Goal: Task Accomplishment & Management: Use online tool/utility

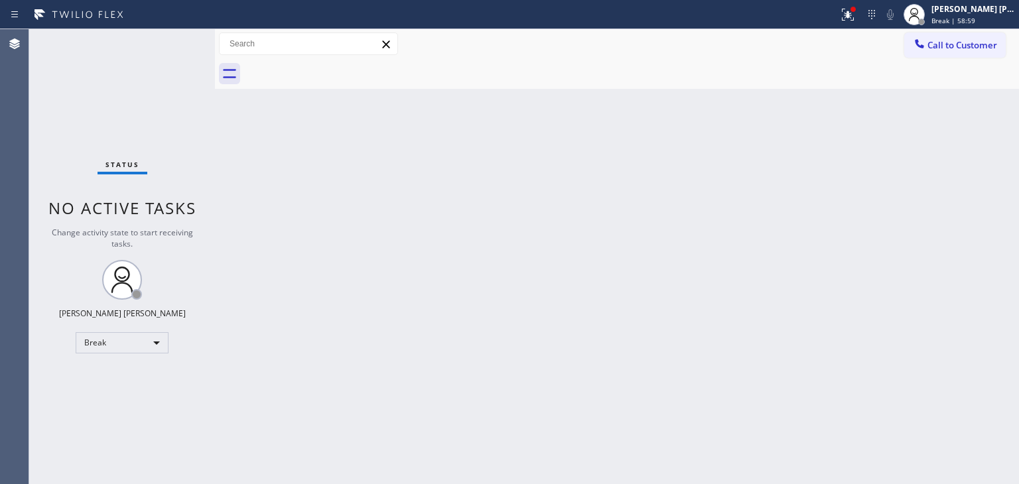
drag, startPoint x: 162, startPoint y: 101, endPoint x: 568, endPoint y: 282, distance: 444.1
click at [162, 101] on div "Status No active tasks Change activity state to start receiving tasks. [PERSON_…" at bounding box center [122, 256] width 186 height 455
click at [972, 15] on div "[PERSON_NAME] [PERSON_NAME] Break | 59:41" at bounding box center [973, 14] width 90 height 23
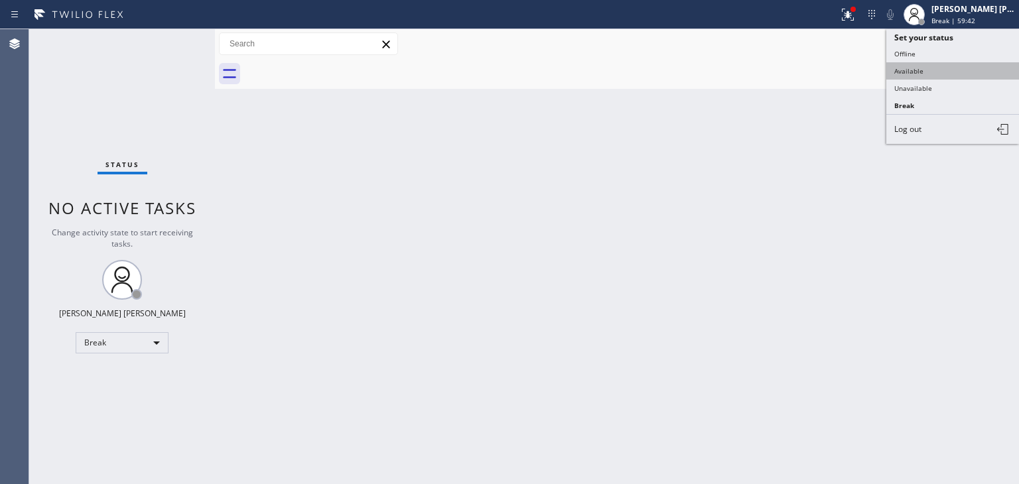
click at [936, 63] on button "Available" at bounding box center [952, 70] width 133 height 17
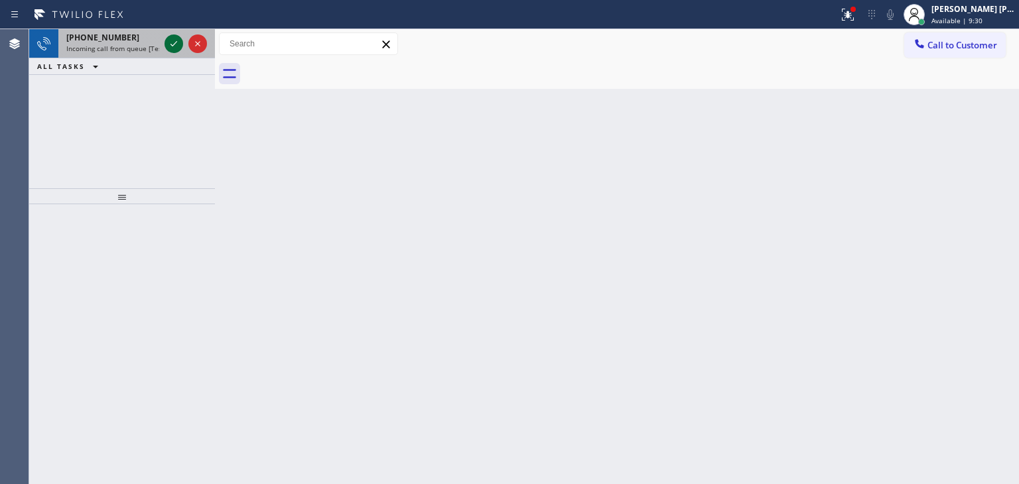
click at [173, 46] on icon at bounding box center [174, 44] width 16 height 16
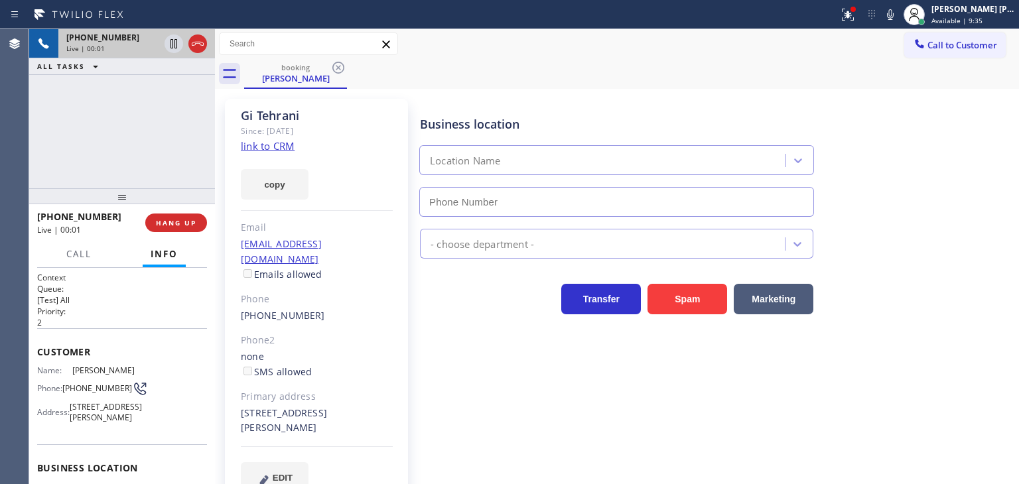
type input "[PHONE_NUMBER]"
click at [265, 147] on link "link to CRM" at bounding box center [268, 145] width 54 height 13
click at [898, 18] on icon at bounding box center [890, 15] width 16 height 16
click at [175, 43] on icon at bounding box center [173, 43] width 7 height 9
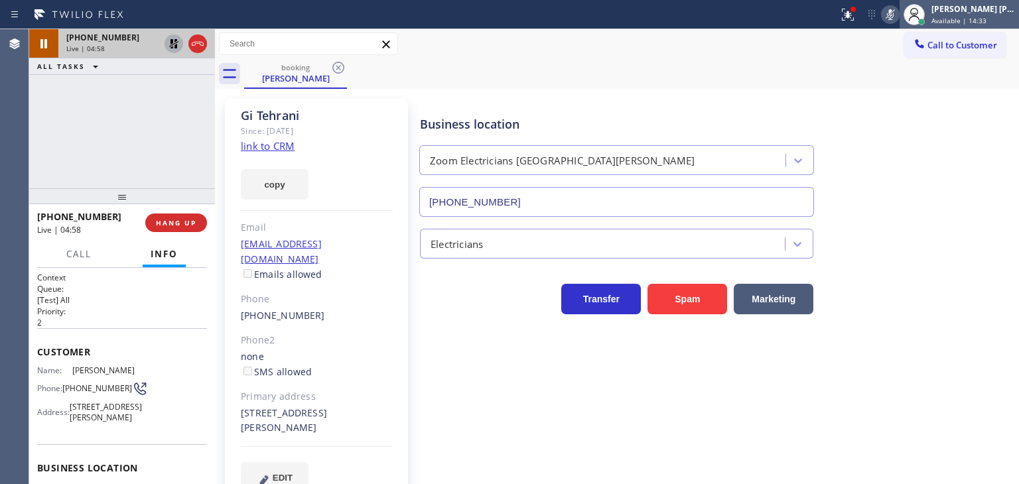
drag, startPoint x: 977, startPoint y: 134, endPoint x: 944, endPoint y: 23, distance: 115.6
click at [977, 134] on div "Business location Zoom Electricians [GEOGRAPHIC_DATA][PERSON_NAME] [PHONE_NUMBE…" at bounding box center [716, 157] width 598 height 120
click at [898, 22] on icon at bounding box center [890, 15] width 16 height 16
click at [168, 43] on icon at bounding box center [174, 44] width 16 height 16
drag, startPoint x: 989, startPoint y: 152, endPoint x: 968, endPoint y: 135, distance: 27.3
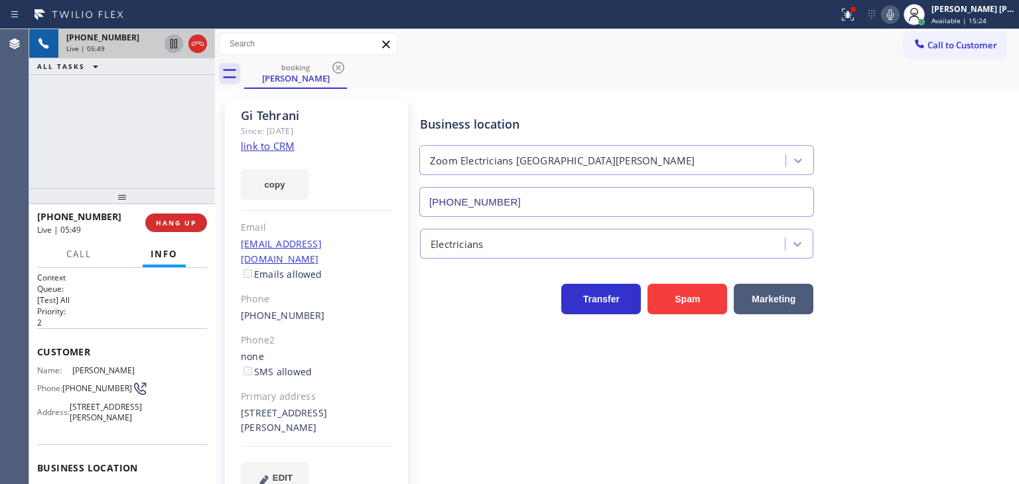
click at [989, 153] on div "Business location Zoom Electricians [GEOGRAPHIC_DATA][PERSON_NAME] [PHONE_NUMBE…" at bounding box center [716, 157] width 598 height 120
click at [893, 13] on icon at bounding box center [890, 14] width 7 height 11
click at [893, 14] on icon at bounding box center [890, 14] width 7 height 11
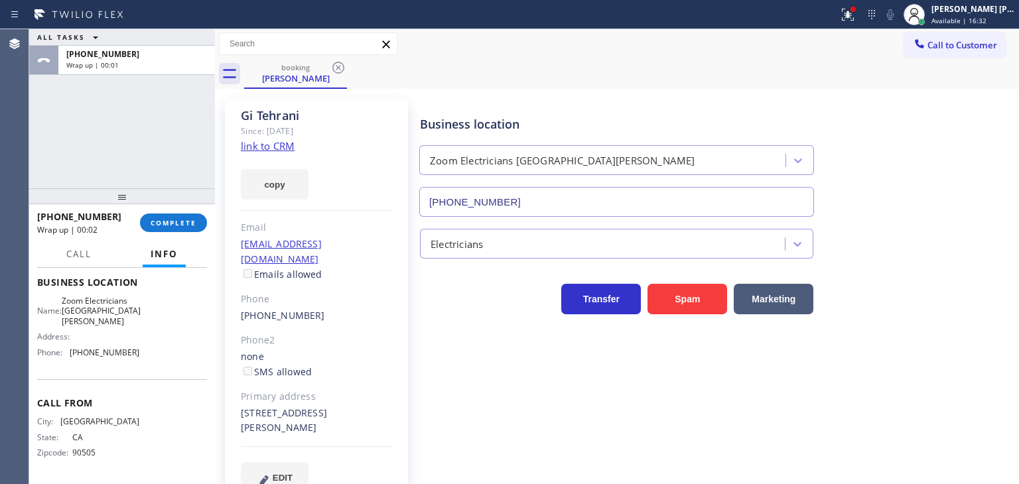
scroll to position [199, 0]
drag, startPoint x: 138, startPoint y: 357, endPoint x: 67, endPoint y: 367, distance: 71.6
click at [67, 363] on div "Name: Zoom Electricians [GEOGRAPHIC_DATA][PERSON_NAME] Address: Phone: [PHONE_N…" at bounding box center [122, 329] width 170 height 67
copy div "[PHONE_NUMBER]"
click at [188, 225] on span "COMPLETE" at bounding box center [174, 222] width 46 height 9
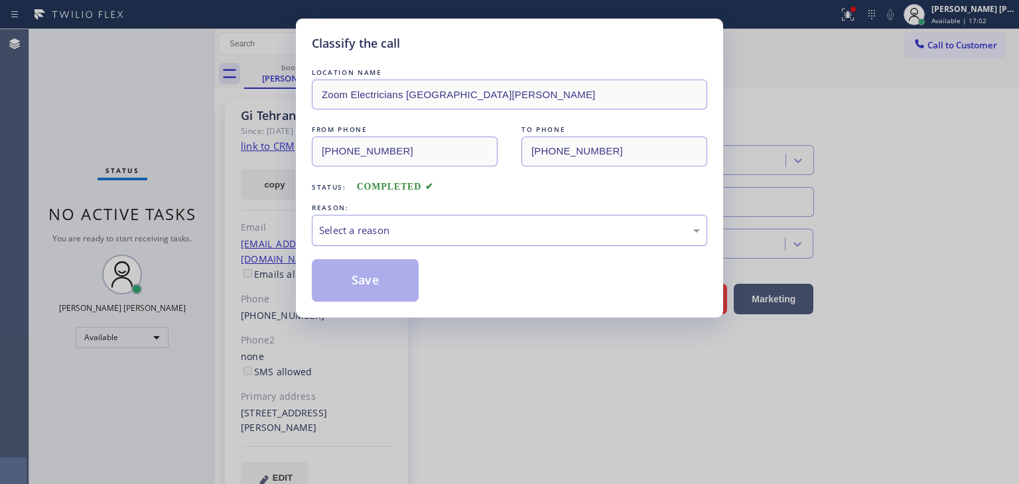
click at [362, 237] on div "Select a reason" at bounding box center [509, 230] width 395 height 31
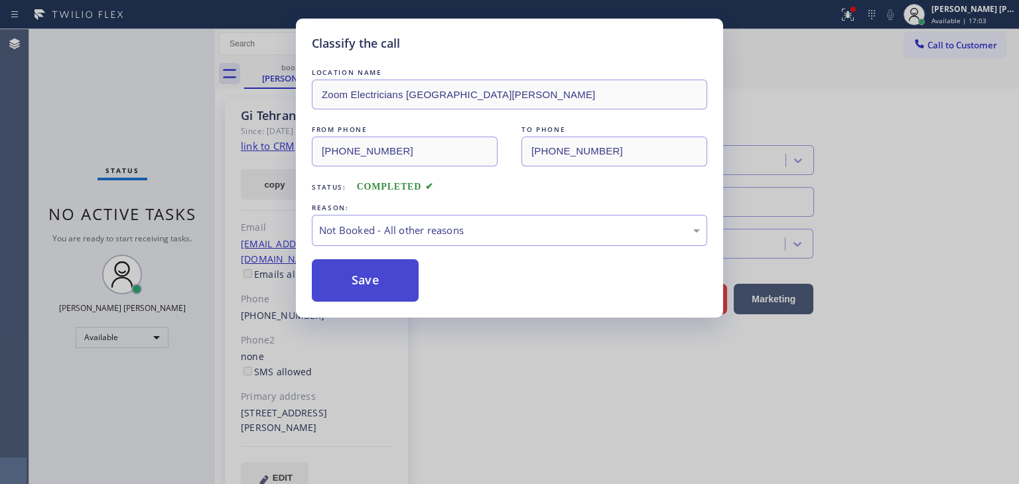
click at [366, 286] on button "Save" at bounding box center [365, 280] width 107 height 42
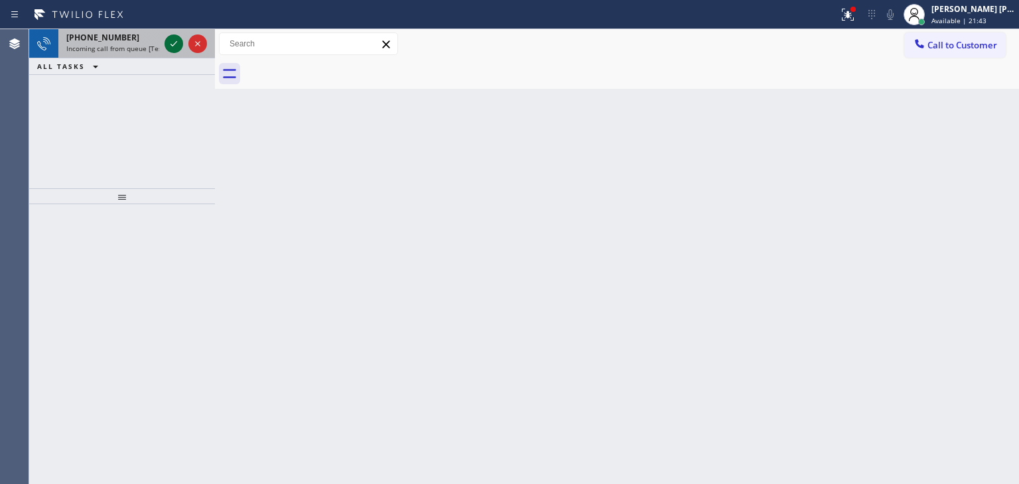
click at [167, 46] on icon at bounding box center [174, 44] width 16 height 16
click at [176, 42] on icon at bounding box center [173, 43] width 7 height 5
click at [172, 38] on icon at bounding box center [174, 44] width 16 height 16
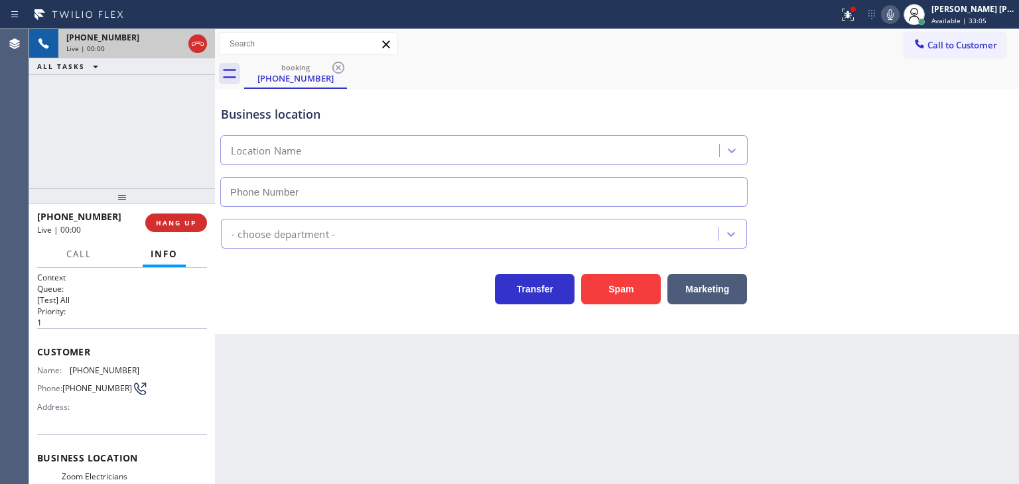
type input "[PHONE_NUMBER]"
click at [999, 109] on div "Business location Zoom Electricians [GEOGRAPHIC_DATA][PERSON_NAME] [PHONE_NUMBE…" at bounding box center [616, 147] width 797 height 120
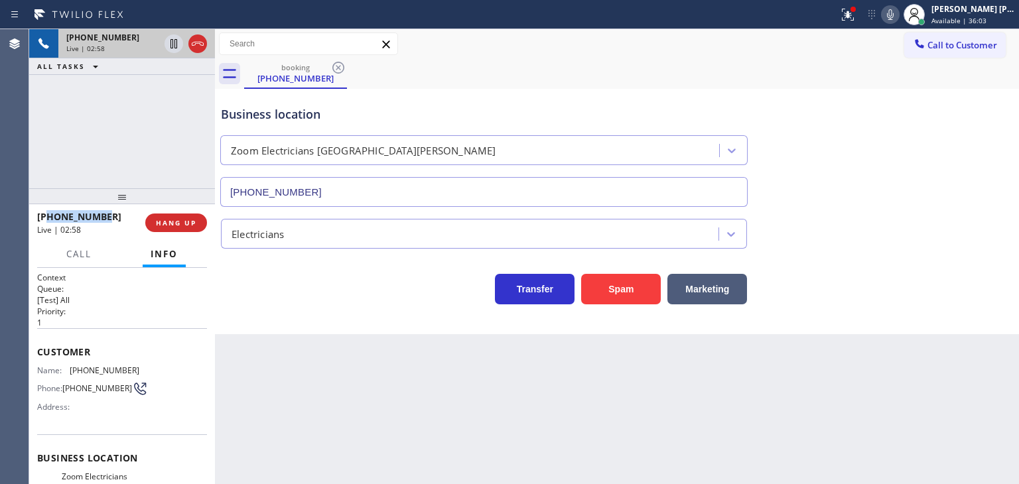
drag, startPoint x: 115, startPoint y: 218, endPoint x: 49, endPoint y: 212, distance: 66.0
click at [49, 212] on div "[PHONE_NUMBER]" at bounding box center [86, 216] width 99 height 13
copy span "9494234068"
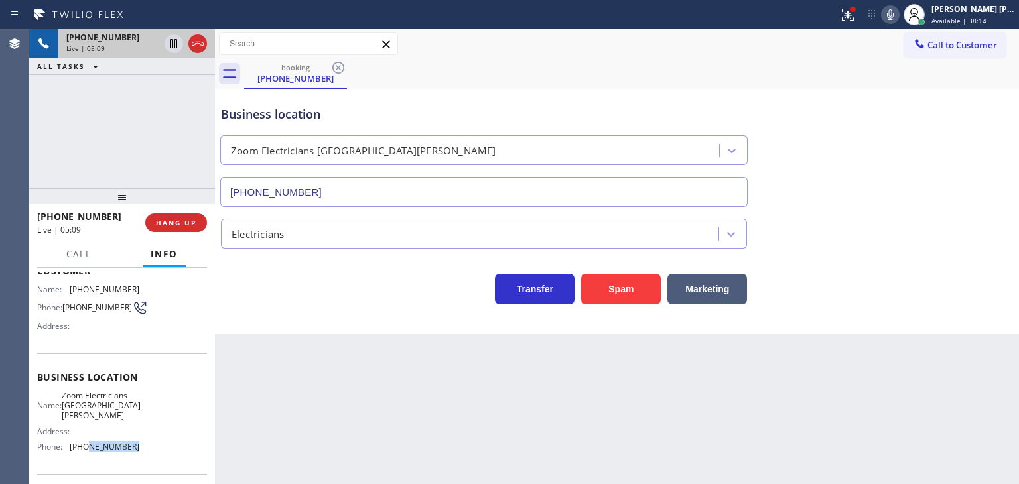
scroll to position [86, 0]
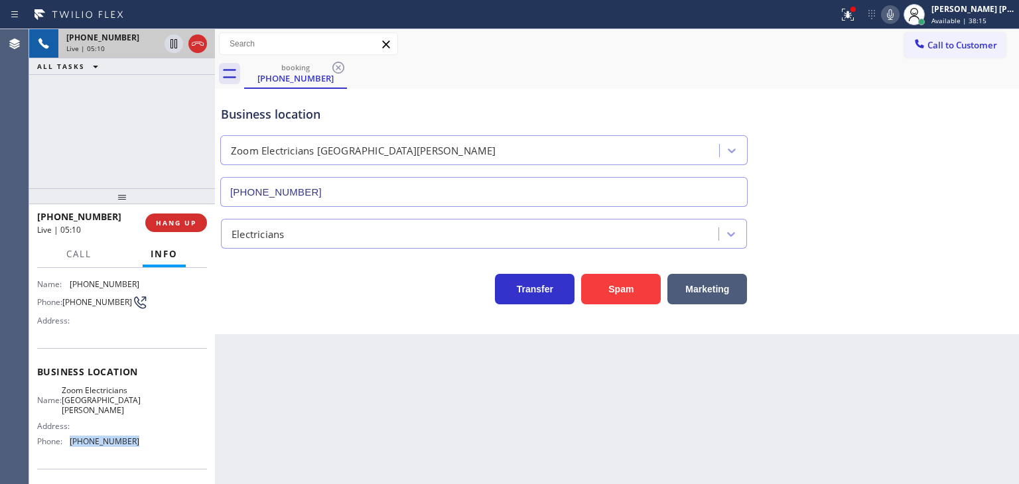
drag, startPoint x: 135, startPoint y: 462, endPoint x: 68, endPoint y: 446, distance: 69.5
click at [68, 446] on div "Name: Zoom Electricians Santa [PERSON_NAME] Address: Phone: [PHONE_NUMBER]" at bounding box center [122, 418] width 170 height 67
copy div "[PHONE_NUMBER]"
click at [993, 286] on div "Transfer Spam Marketing" at bounding box center [616, 283] width 797 height 42
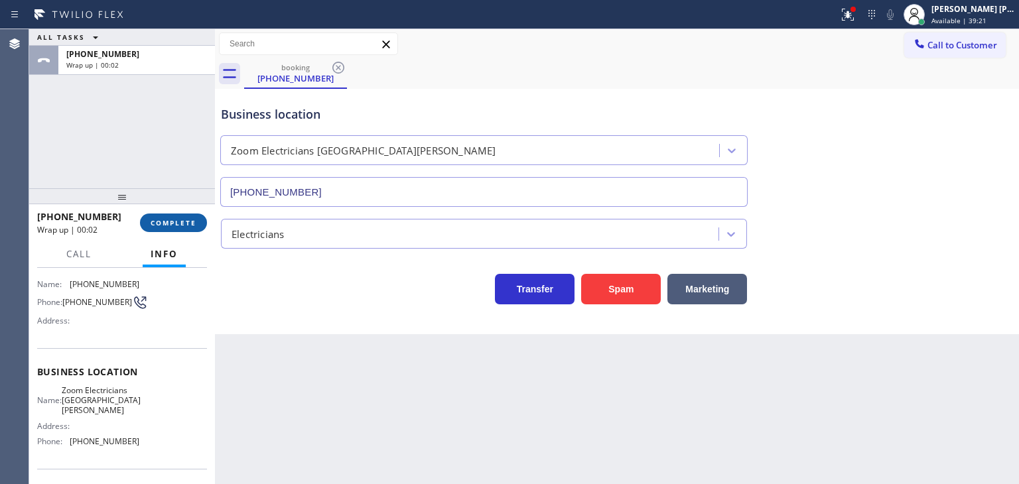
click at [178, 218] on button "COMPLETE" at bounding box center [173, 223] width 67 height 19
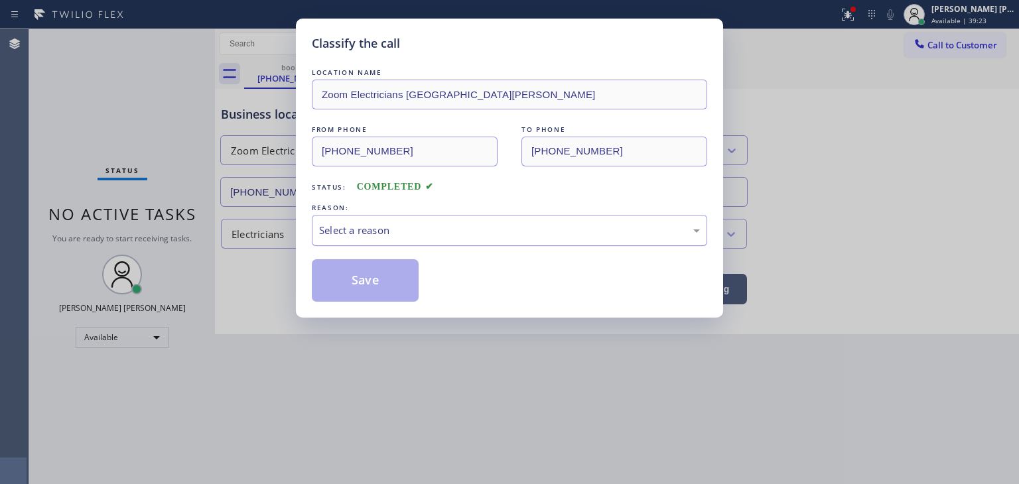
click at [398, 231] on div "Select a reason" at bounding box center [509, 230] width 381 height 15
click at [381, 271] on button "Save" at bounding box center [365, 280] width 107 height 42
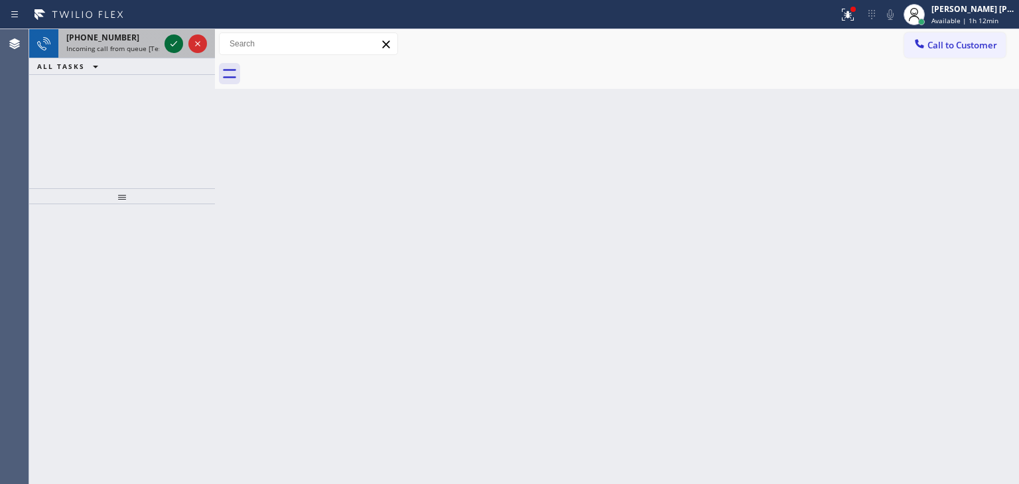
click at [182, 51] on div at bounding box center [173, 44] width 19 height 16
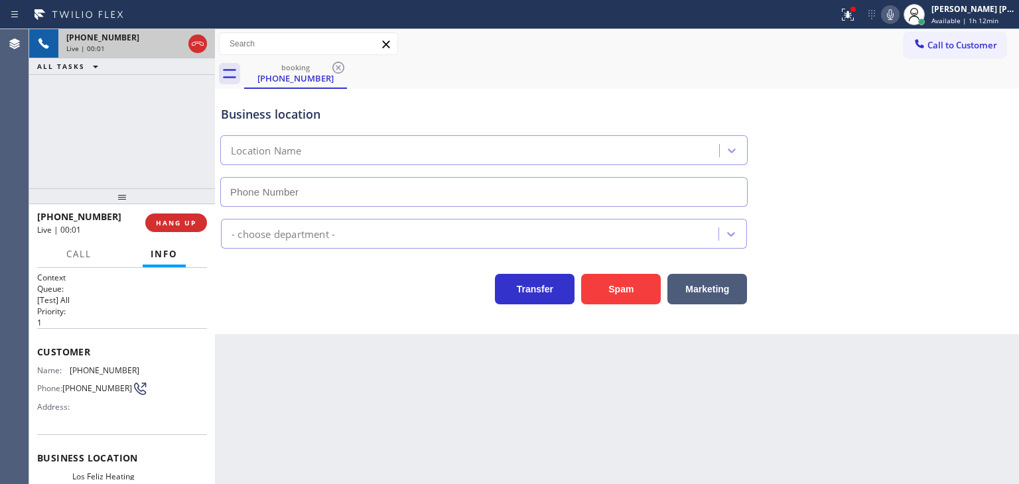
type input "[PHONE_NUMBER]"
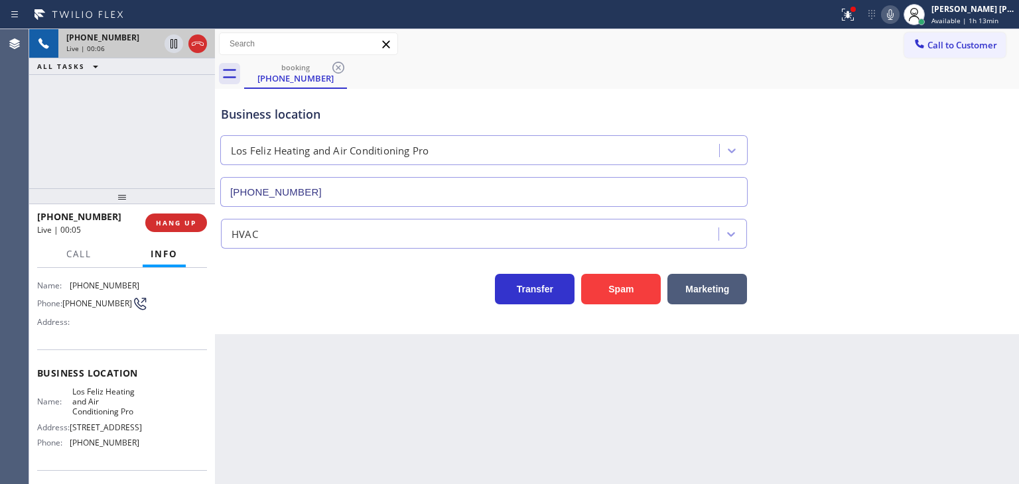
scroll to position [186, 0]
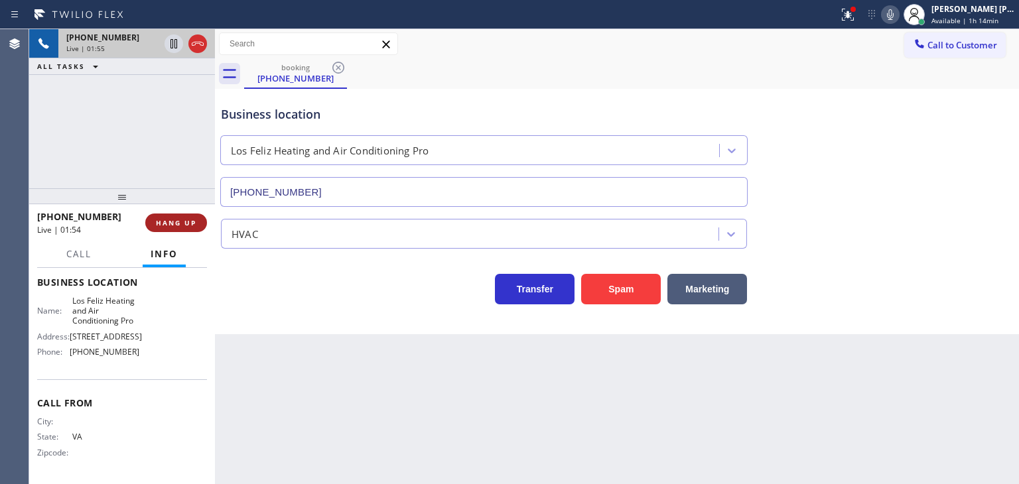
click at [168, 229] on button "HANG UP" at bounding box center [176, 223] width 62 height 19
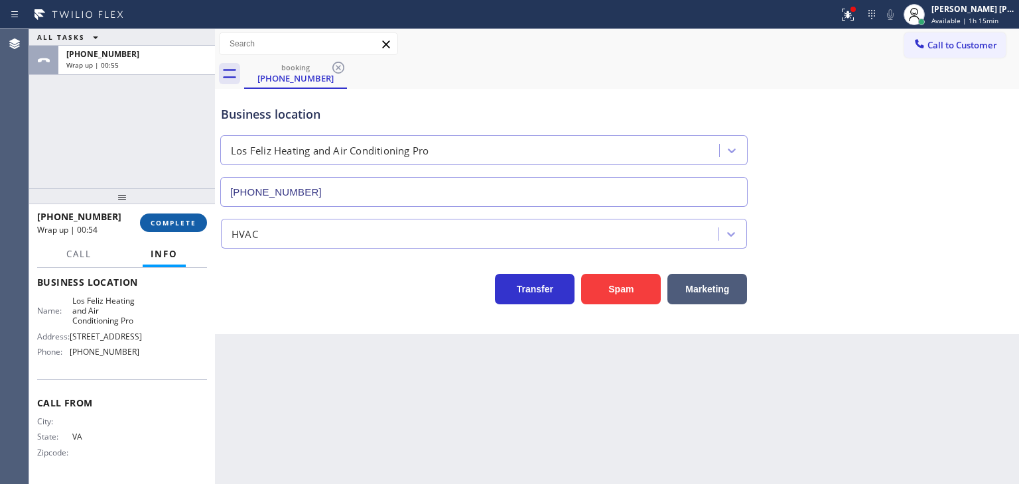
click at [186, 218] on button "COMPLETE" at bounding box center [173, 223] width 67 height 19
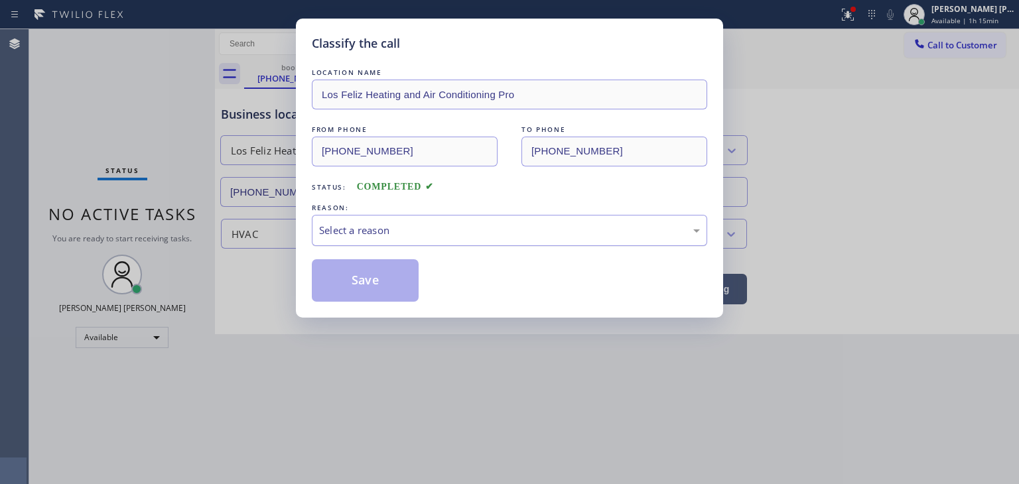
click at [399, 237] on div "Select a reason" at bounding box center [509, 230] width 381 height 15
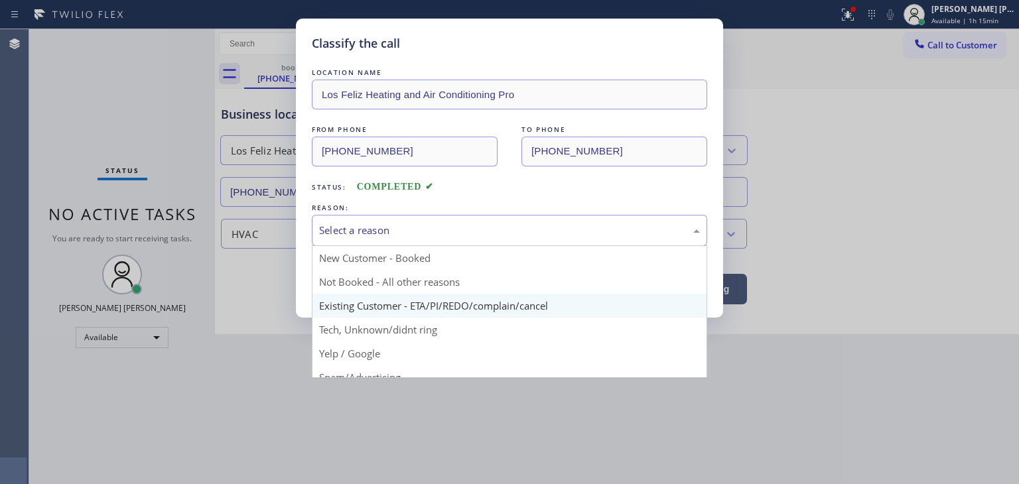
scroll to position [83, 0]
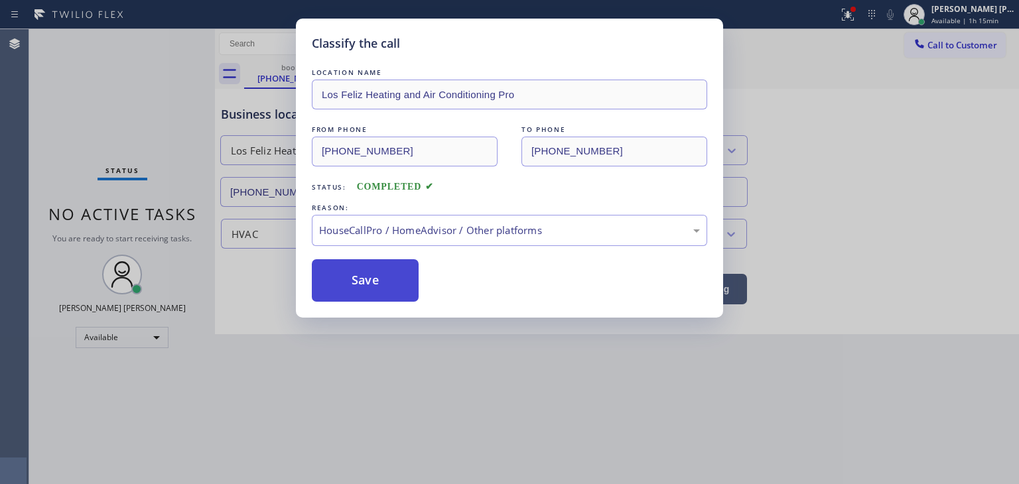
click at [357, 270] on button "Save" at bounding box center [365, 280] width 107 height 42
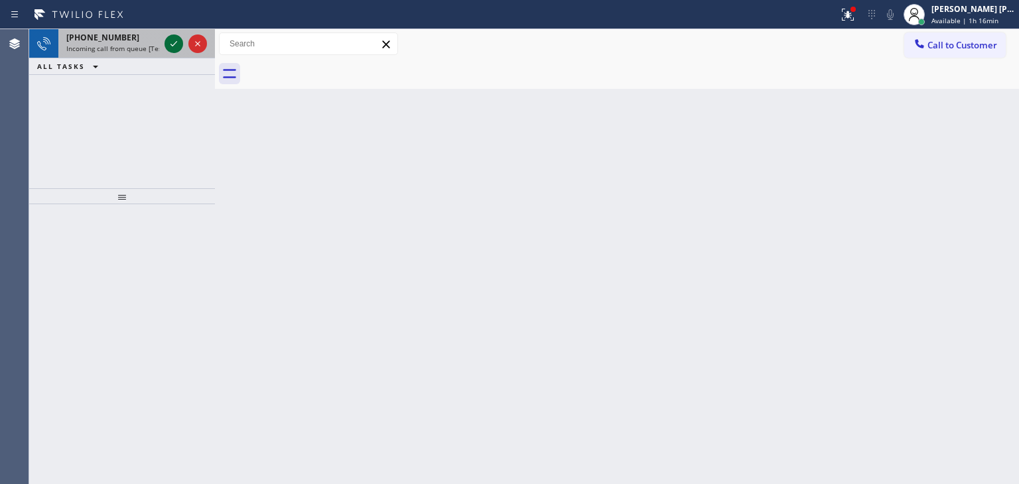
click at [171, 38] on icon at bounding box center [174, 44] width 16 height 16
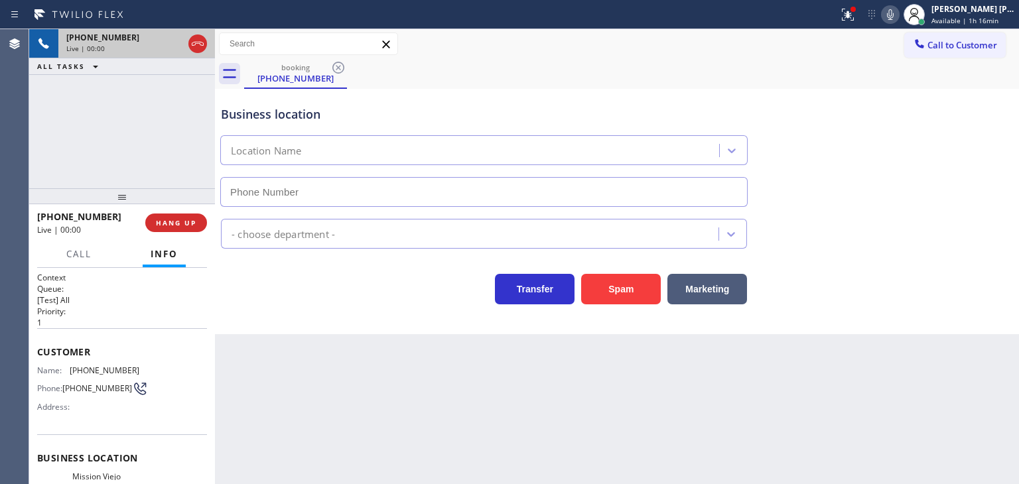
type input "[PHONE_NUMBER]"
drag, startPoint x: 971, startPoint y: 277, endPoint x: 972, endPoint y: 221, distance: 55.7
click at [971, 277] on div "Transfer Spam Marketing" at bounding box center [616, 283] width 797 height 42
click at [898, 15] on icon at bounding box center [890, 15] width 16 height 16
drag, startPoint x: 970, startPoint y: 112, endPoint x: 946, endPoint y: 73, distance: 45.8
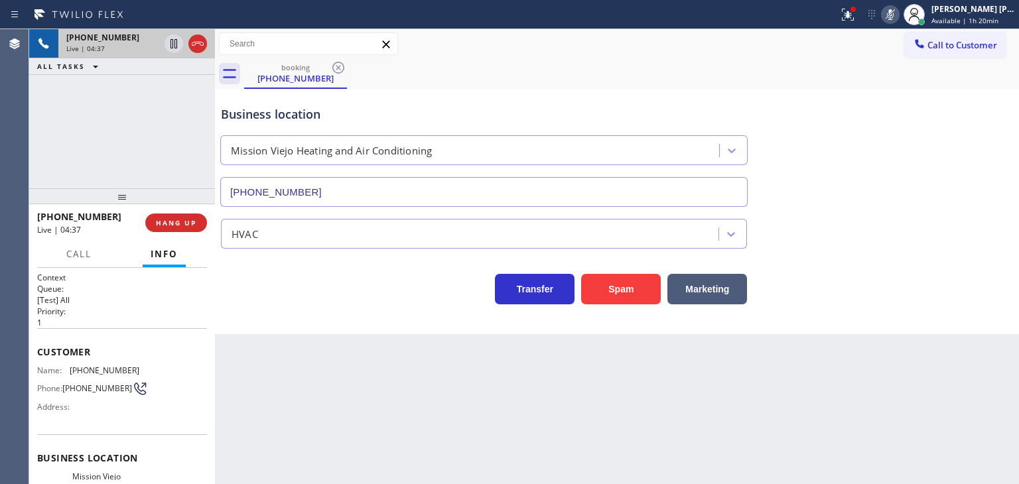
click at [970, 112] on div "Business location [GEOGRAPHIC_DATA] Heating and Air Conditioning [PHONE_NUMBER]" at bounding box center [616, 147] width 797 height 120
click at [898, 16] on icon at bounding box center [890, 15] width 16 height 16
drag, startPoint x: 111, startPoint y: 219, endPoint x: 46, endPoint y: 213, distance: 64.6
click at [46, 213] on div "[PHONE_NUMBER]" at bounding box center [86, 216] width 99 height 13
copy span "5627391122"
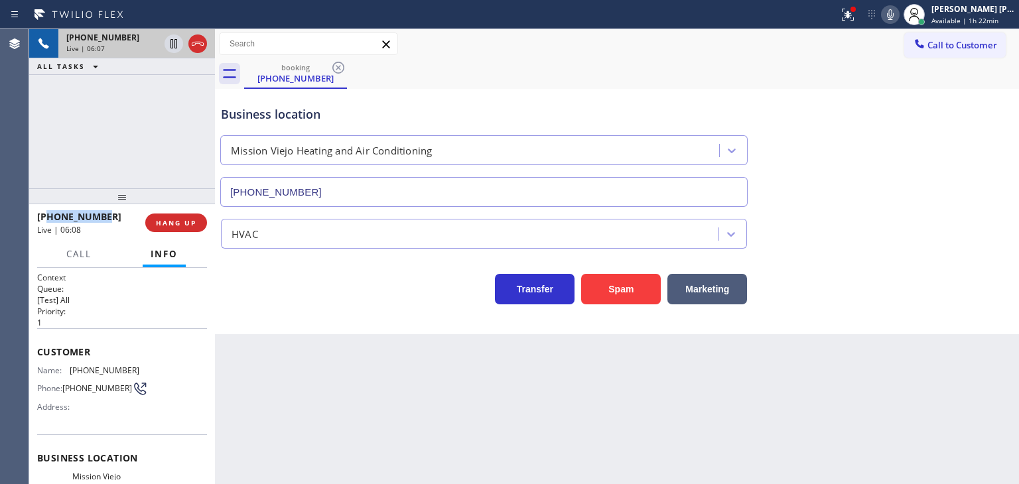
click at [898, 12] on icon at bounding box center [890, 15] width 16 height 16
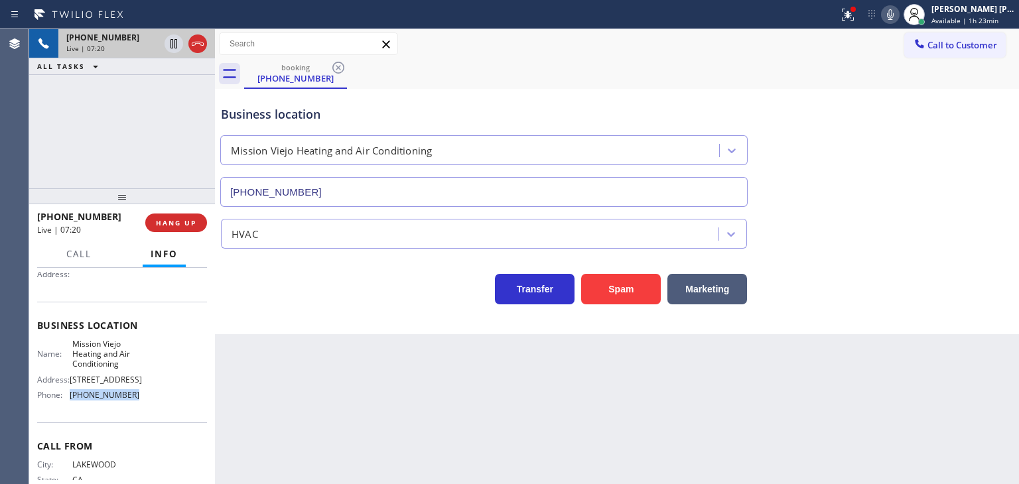
drag, startPoint x: 143, startPoint y: 407, endPoint x: 66, endPoint y: 409, distance: 77.0
click at [66, 406] on div "Name: Mission Viejo Heating and Air Conditioning Address: [STREET_ADDRESS] Phon…" at bounding box center [122, 372] width 170 height 67
copy div "[PHONE_NUMBER]"
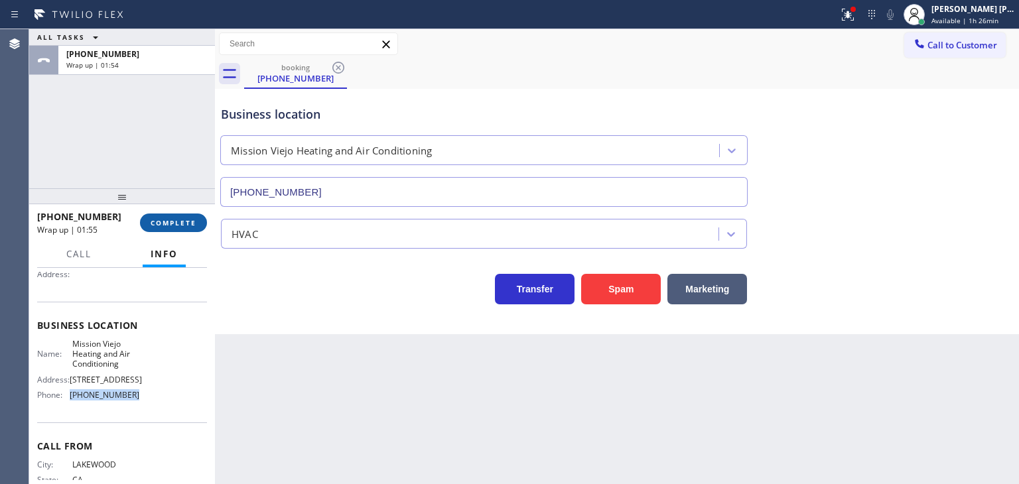
click at [194, 223] on span "COMPLETE" at bounding box center [174, 222] width 46 height 9
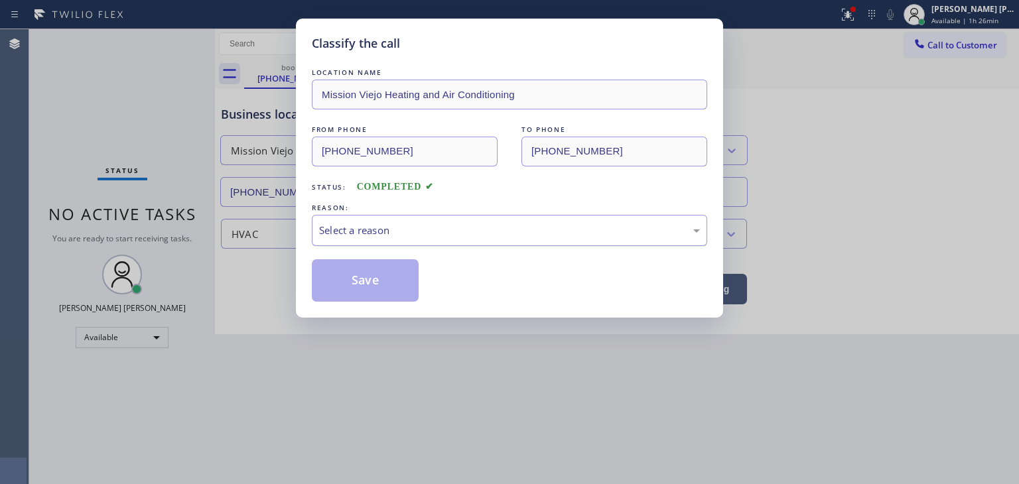
click at [414, 231] on div "Select a reason" at bounding box center [509, 230] width 381 height 15
click at [387, 274] on button "Save" at bounding box center [365, 280] width 107 height 42
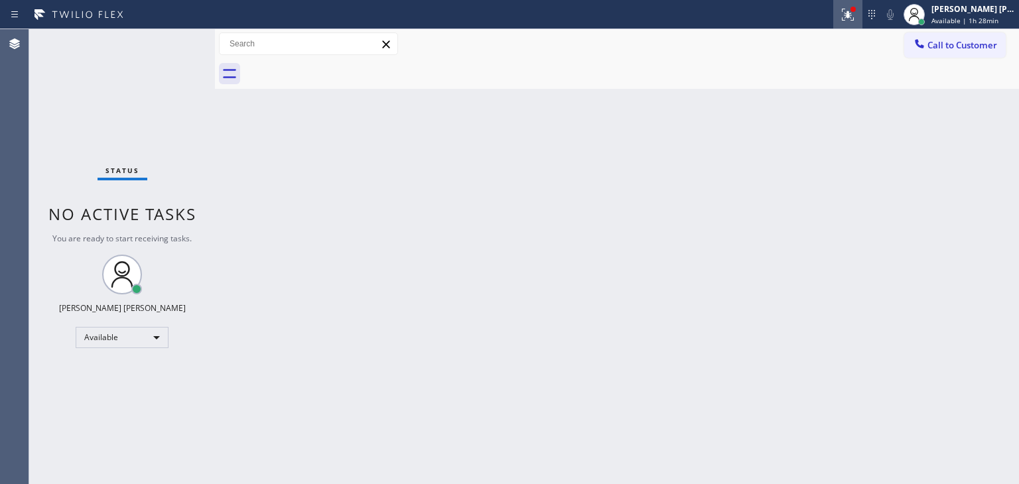
click at [850, 15] on icon at bounding box center [846, 13] width 8 height 9
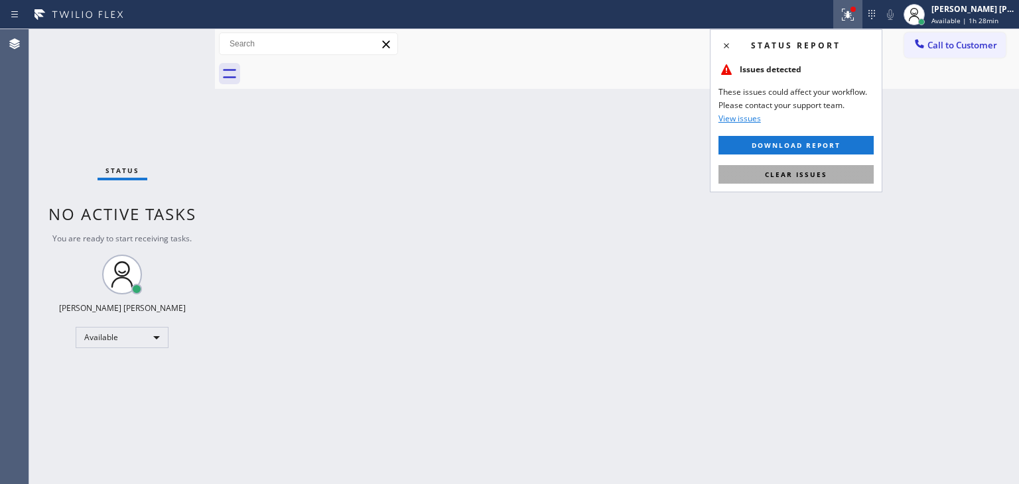
click at [802, 170] on span "Clear issues" at bounding box center [796, 174] width 62 height 9
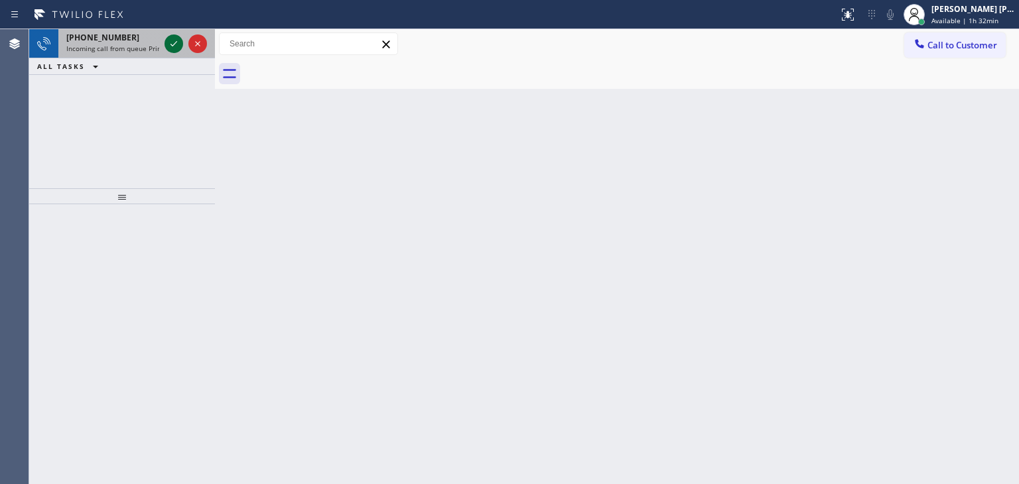
click at [175, 40] on icon at bounding box center [174, 44] width 16 height 16
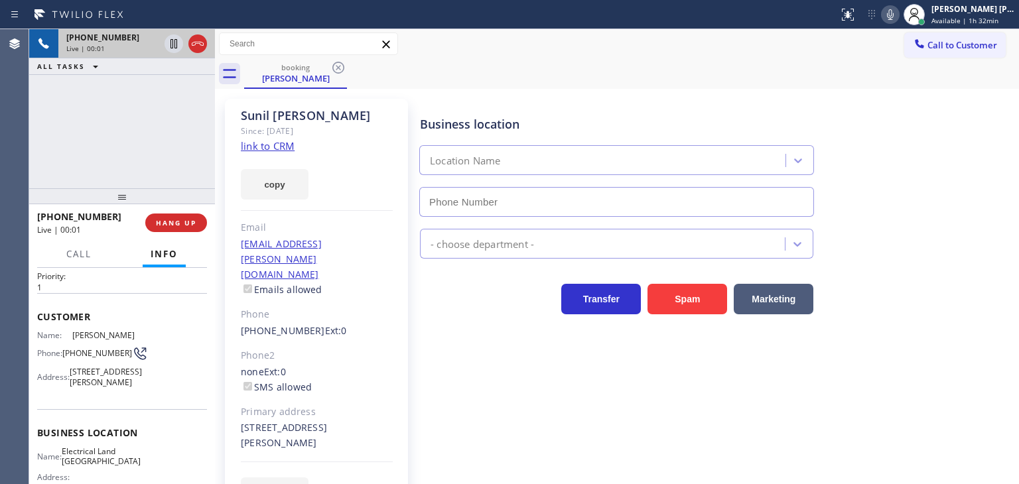
scroll to position [66, 0]
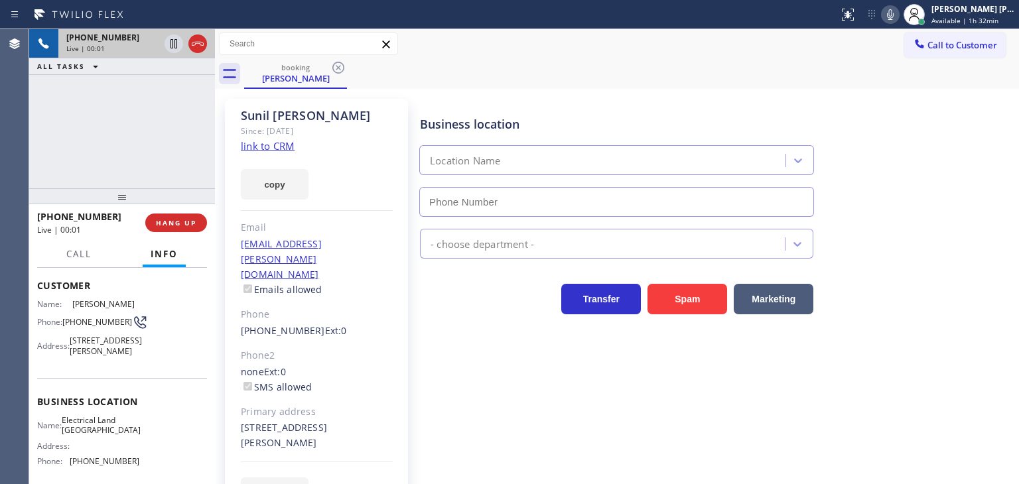
type input "[PHONE_NUMBER]"
click at [259, 147] on link "link to CRM" at bounding box center [268, 145] width 54 height 13
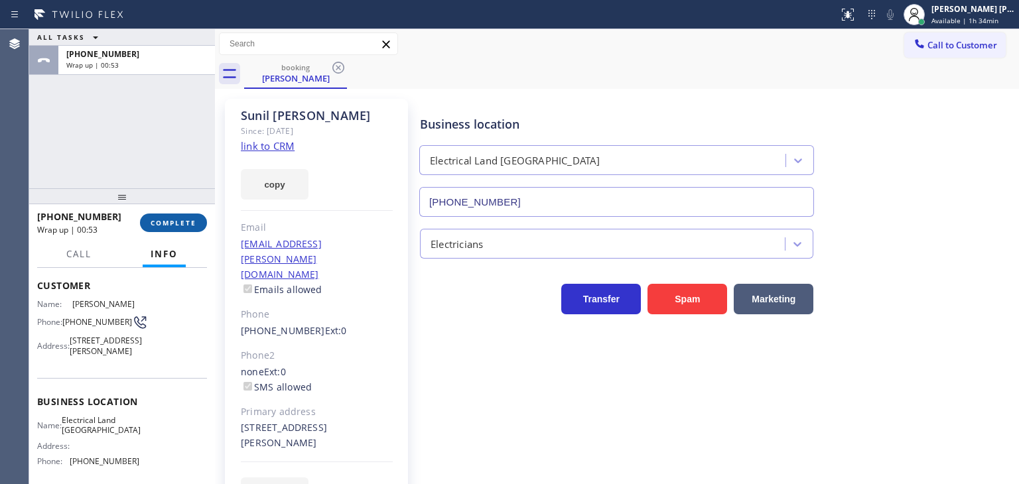
click at [174, 221] on span "COMPLETE" at bounding box center [174, 222] width 46 height 9
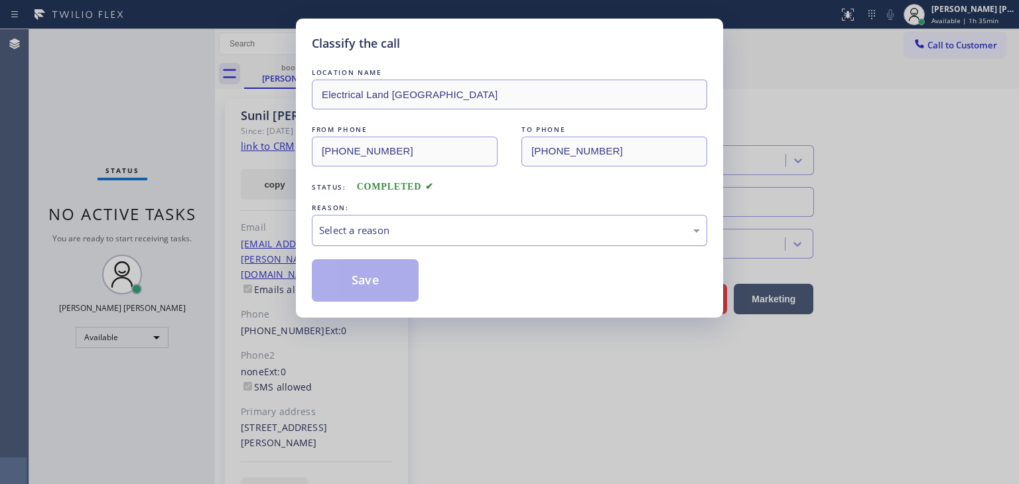
click at [355, 218] on div "Select a reason" at bounding box center [509, 230] width 395 height 31
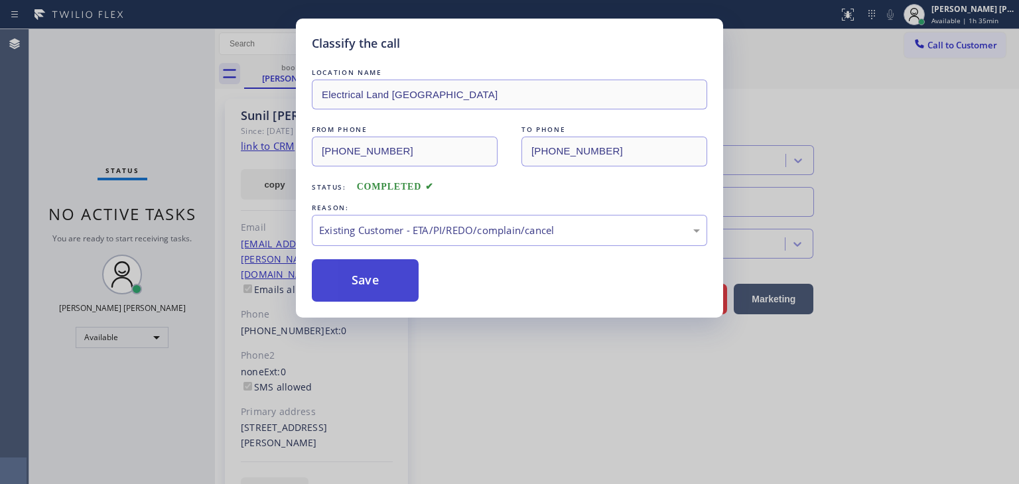
click at [362, 290] on button "Save" at bounding box center [365, 280] width 107 height 42
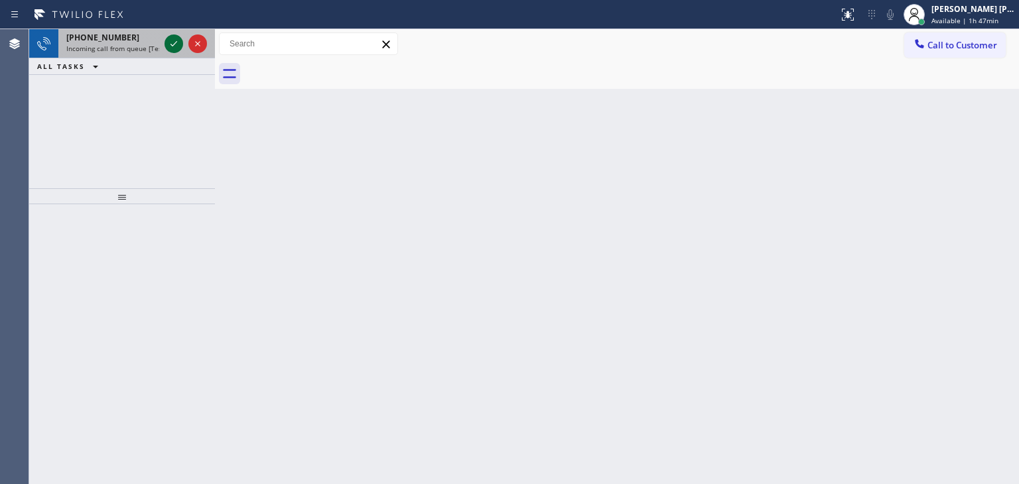
click at [175, 36] on icon at bounding box center [174, 44] width 16 height 16
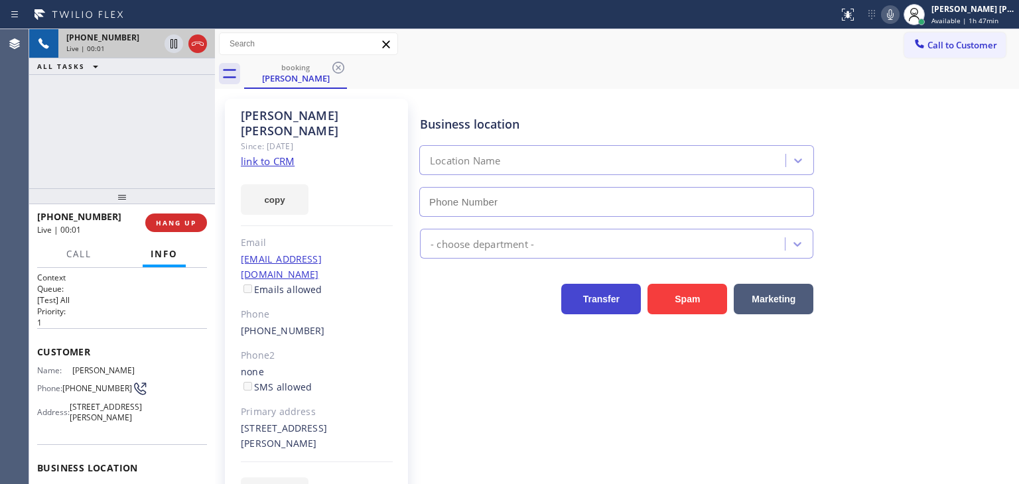
type input "[PHONE_NUMBER]"
click at [277, 155] on link "link to CRM" at bounding box center [268, 161] width 54 height 13
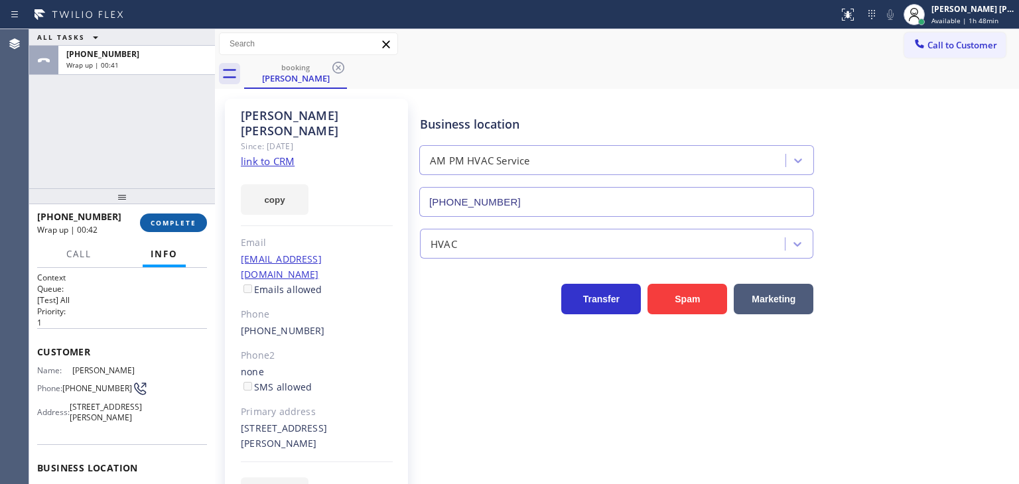
click at [157, 223] on span "COMPLETE" at bounding box center [174, 222] width 46 height 9
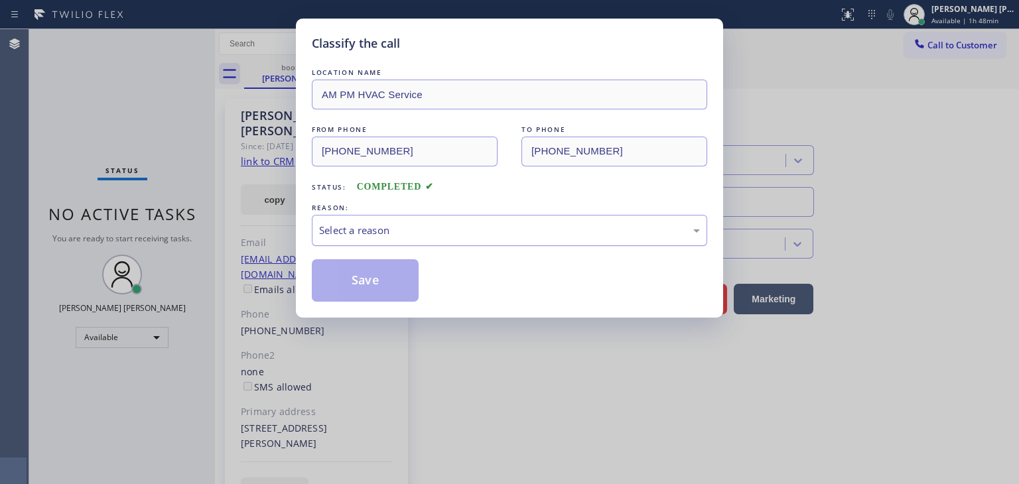
click at [421, 235] on div "Select a reason" at bounding box center [509, 230] width 381 height 15
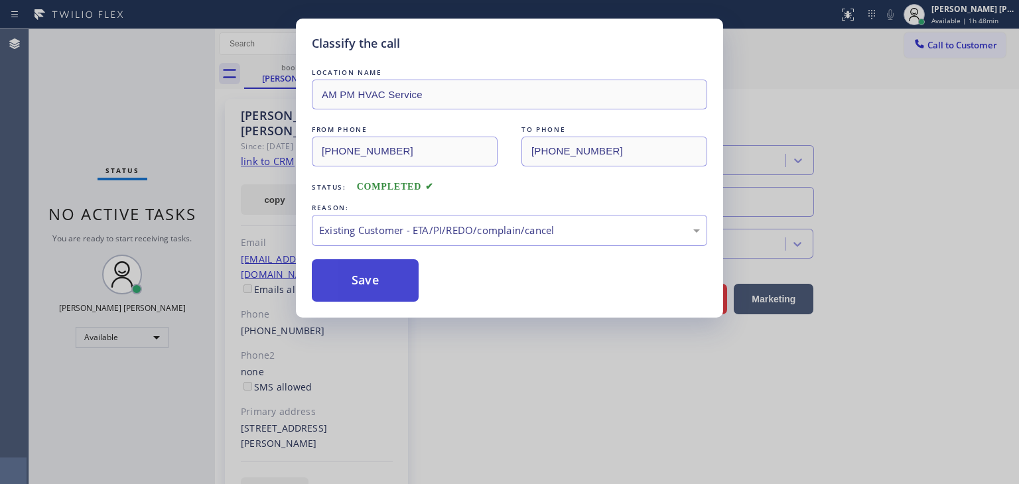
click at [376, 292] on button "Save" at bounding box center [365, 280] width 107 height 42
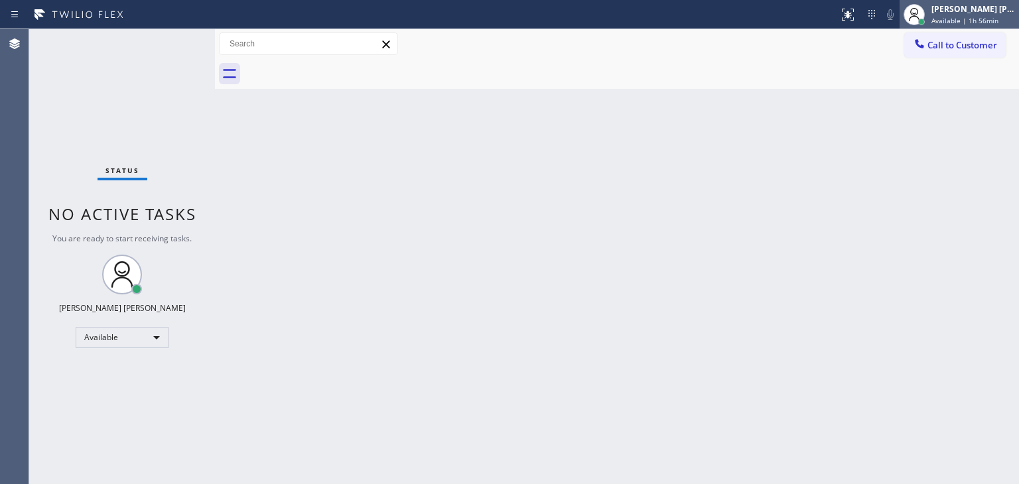
click at [988, 14] on div "[PERSON_NAME] [PERSON_NAME] Available | 1h 56min" at bounding box center [973, 14] width 90 height 23
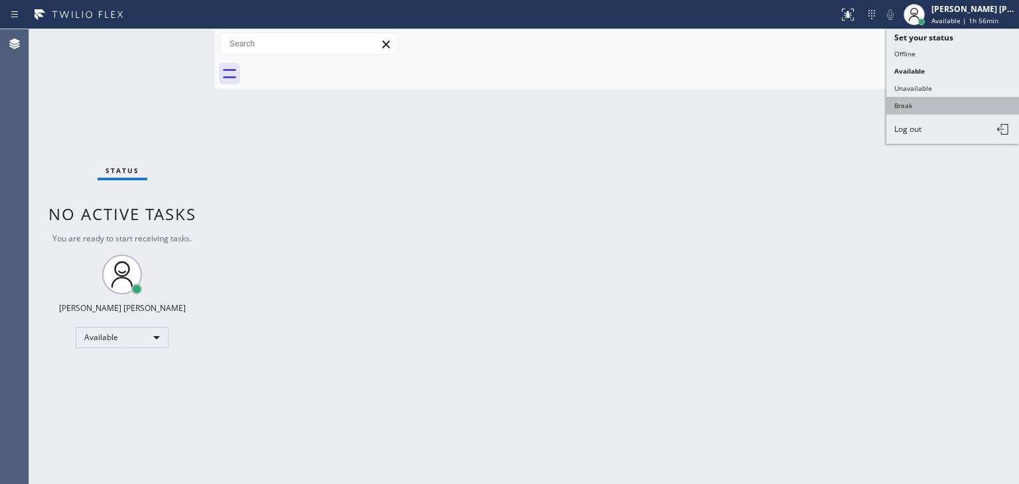
click at [918, 104] on button "Break" at bounding box center [952, 105] width 133 height 17
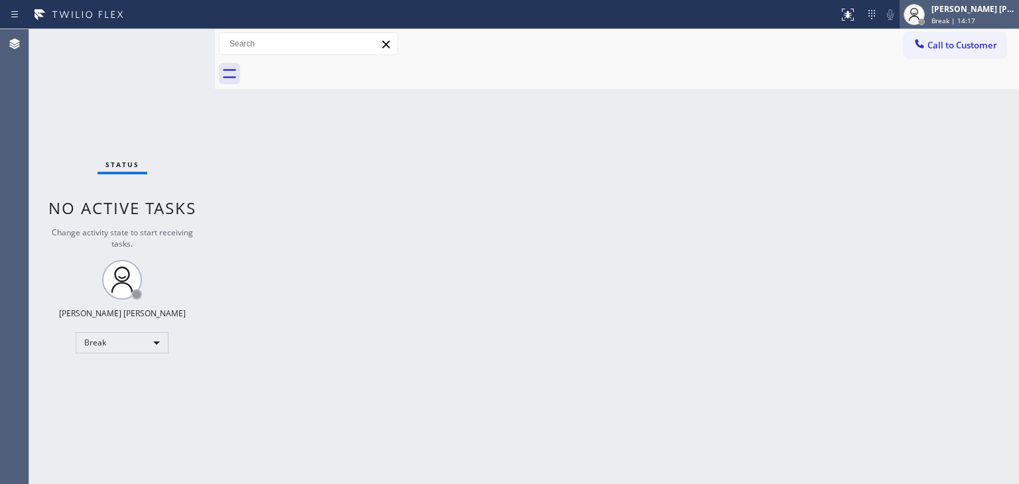
click at [975, 17] on span "Break | 14:17" at bounding box center [953, 20] width 44 height 9
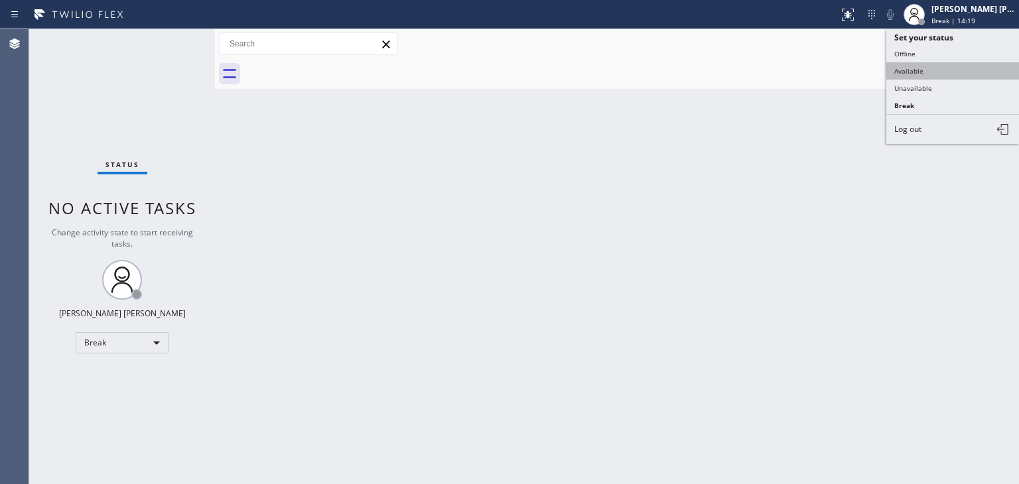
click at [911, 63] on button "Available" at bounding box center [952, 70] width 133 height 17
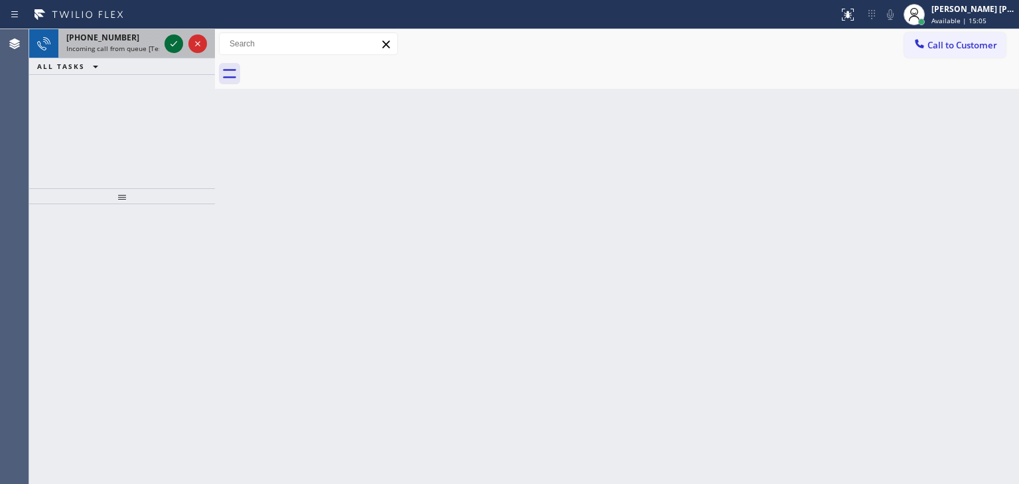
click at [178, 45] on icon at bounding box center [174, 44] width 16 height 16
click at [172, 46] on icon at bounding box center [173, 43] width 7 height 5
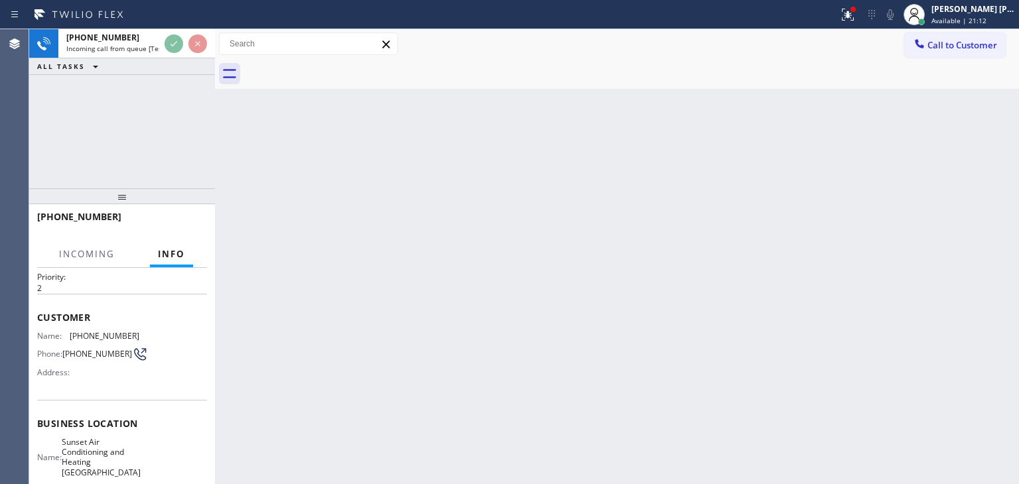
scroll to position [66, 0]
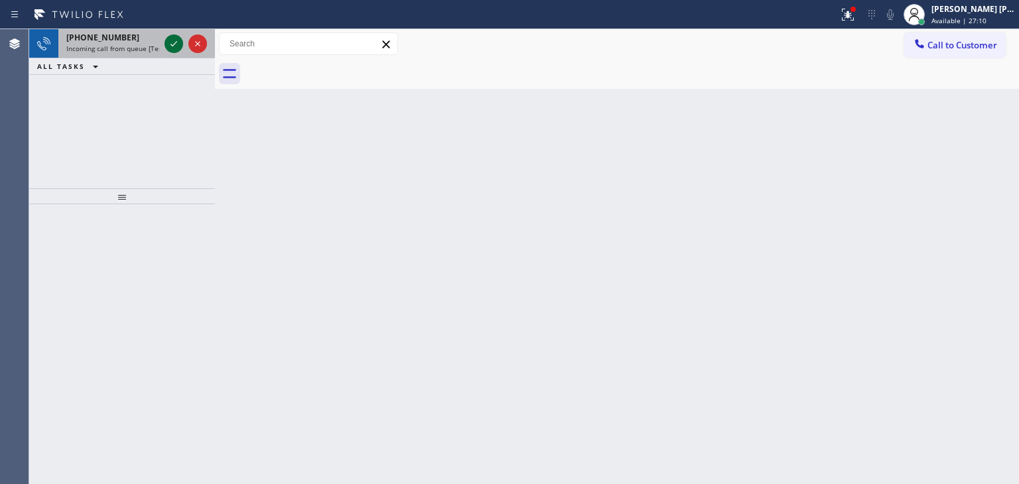
click at [181, 51] on icon at bounding box center [174, 44] width 16 height 16
click at [173, 44] on icon at bounding box center [173, 43] width 7 height 5
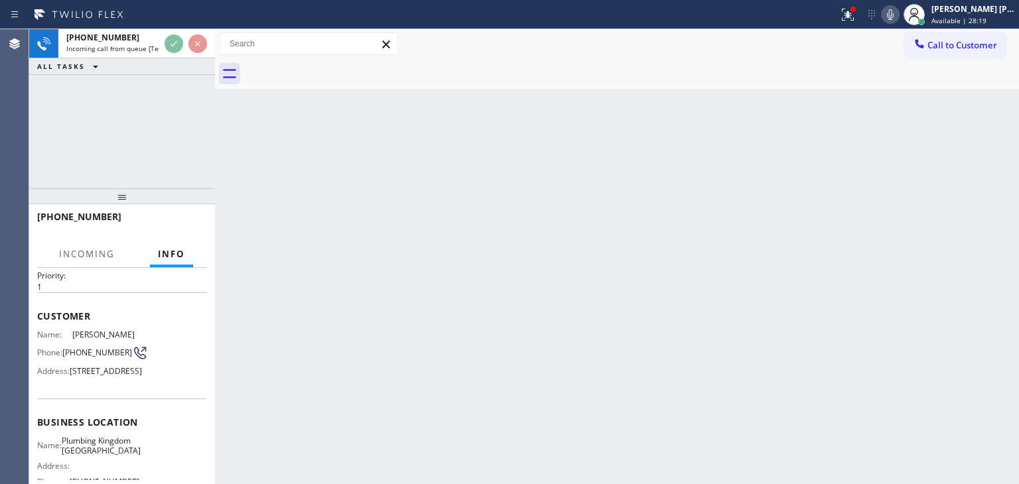
scroll to position [66, 0]
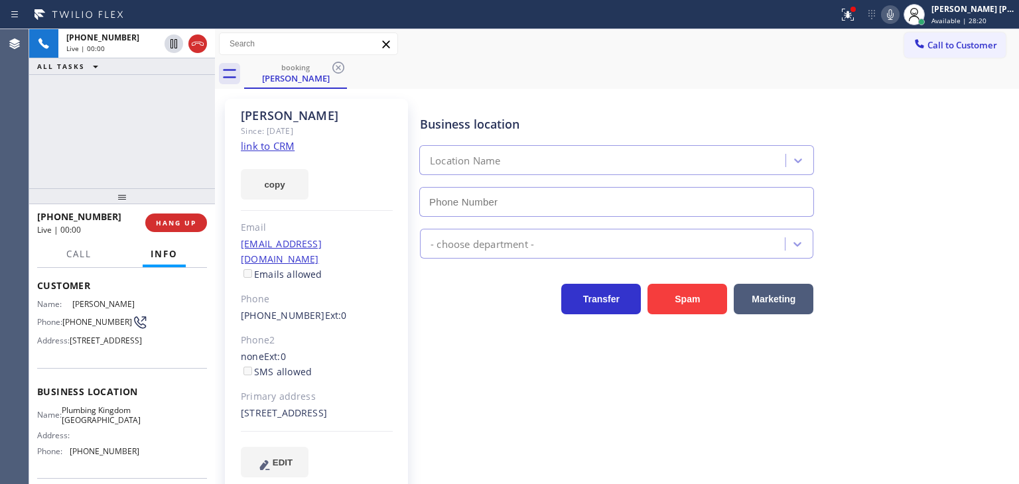
type input "[PHONE_NUMBER]"
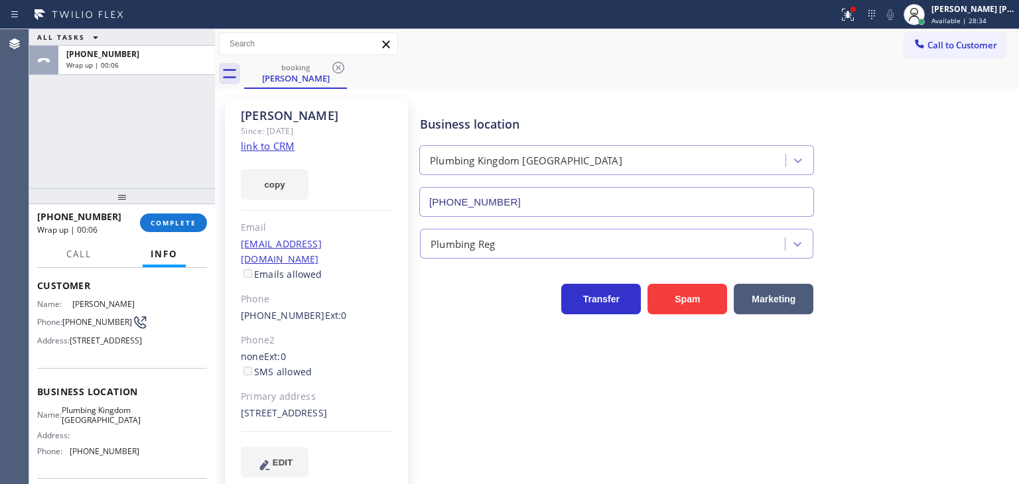
click at [255, 145] on link "link to CRM" at bounding box center [268, 145] width 54 height 13
click at [182, 218] on span "COMPLETE" at bounding box center [174, 222] width 46 height 9
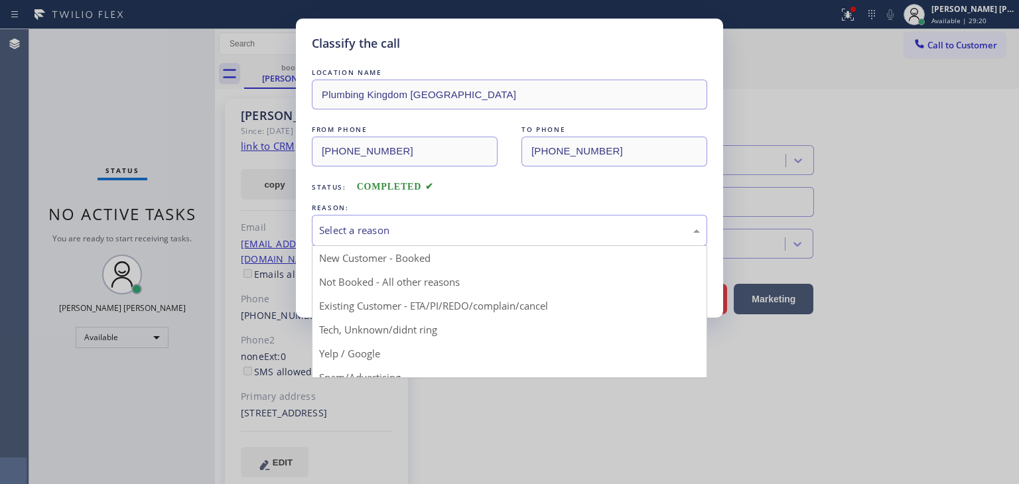
click at [414, 231] on div "Select a reason" at bounding box center [509, 230] width 381 height 15
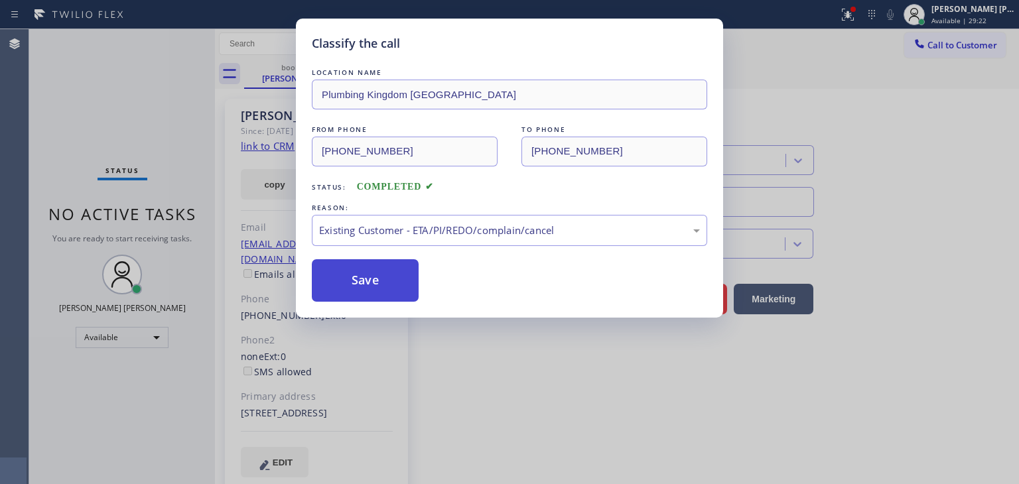
click at [382, 286] on button "Save" at bounding box center [365, 280] width 107 height 42
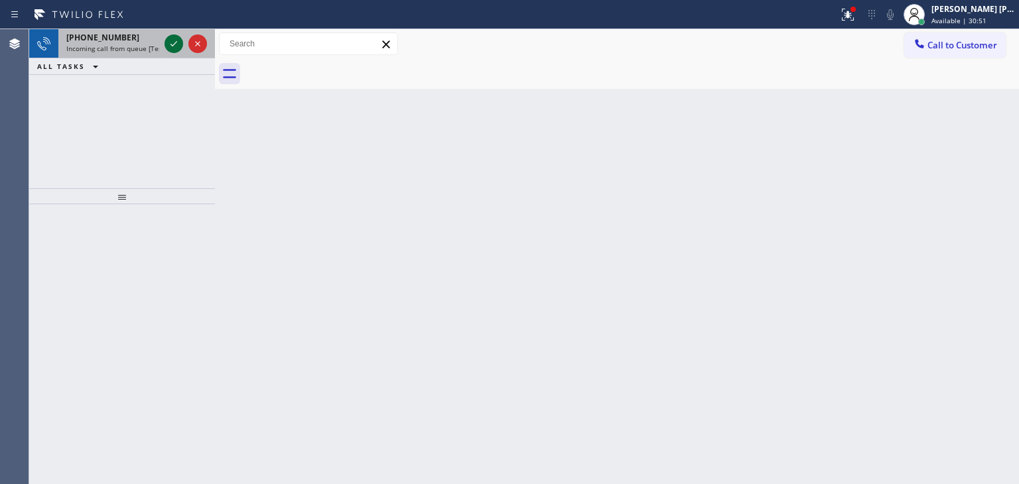
click at [173, 40] on icon at bounding box center [174, 44] width 16 height 16
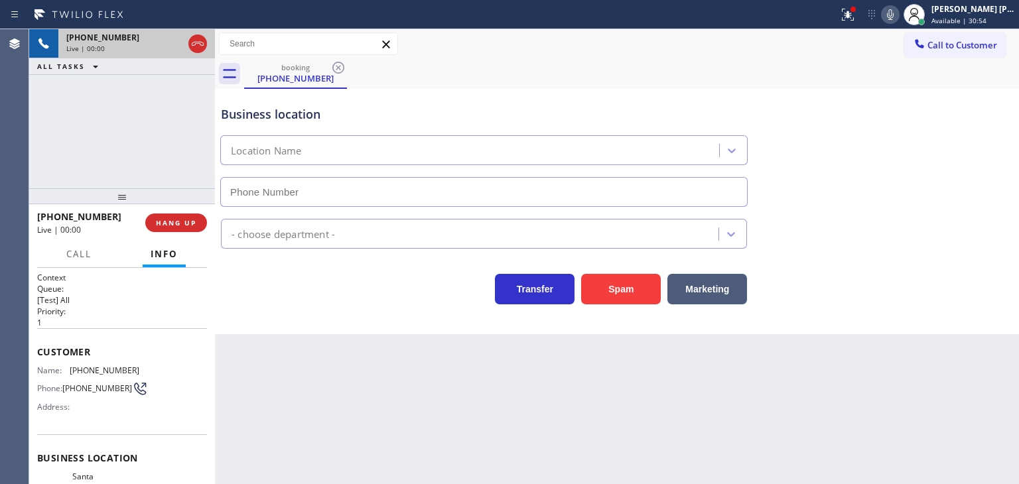
type input "[PHONE_NUMBER]"
click at [850, 13] on icon at bounding box center [846, 13] width 8 height 9
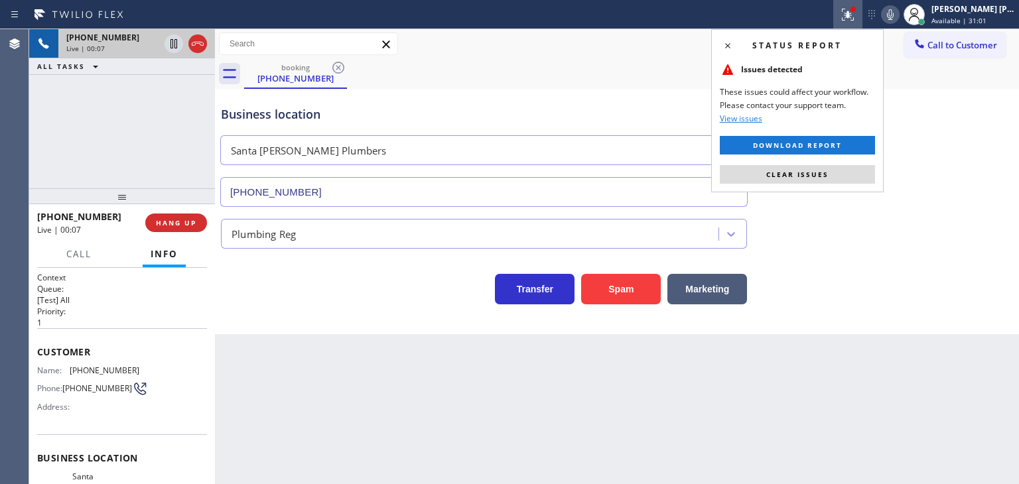
click at [867, 31] on div "Status report Issues detected These issues could affect your workflow. Please c…" at bounding box center [797, 110] width 172 height 163
click at [857, 11] on div at bounding box center [853, 9] width 8 height 8
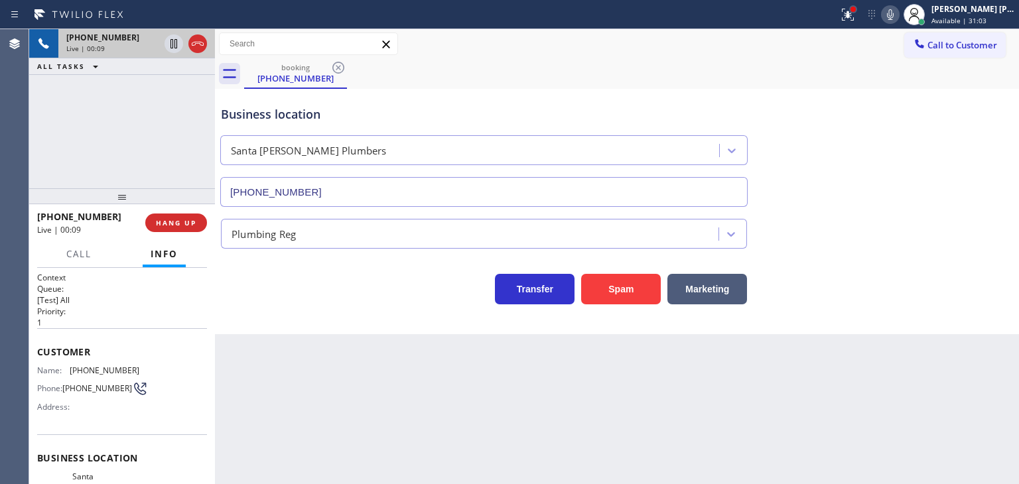
click at [857, 11] on div at bounding box center [853, 9] width 8 height 8
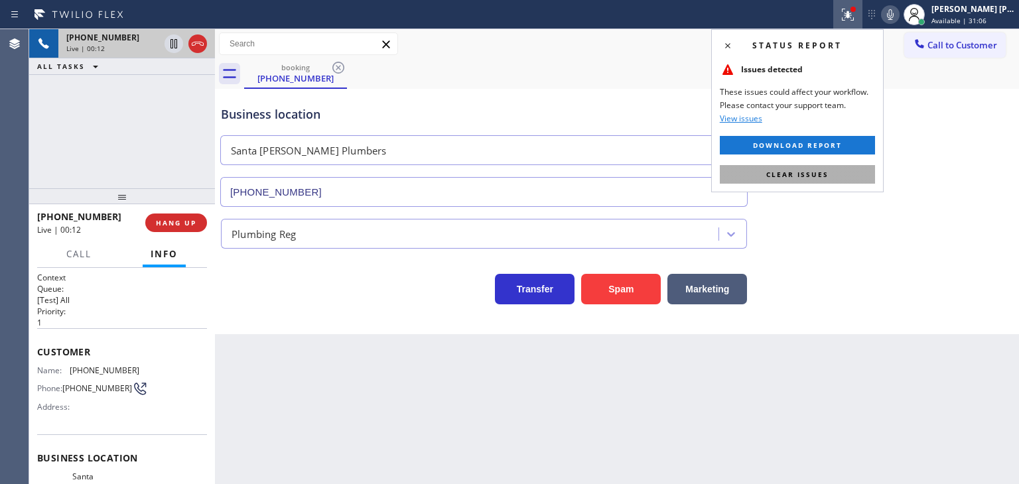
click at [814, 178] on span "Clear issues" at bounding box center [797, 174] width 62 height 9
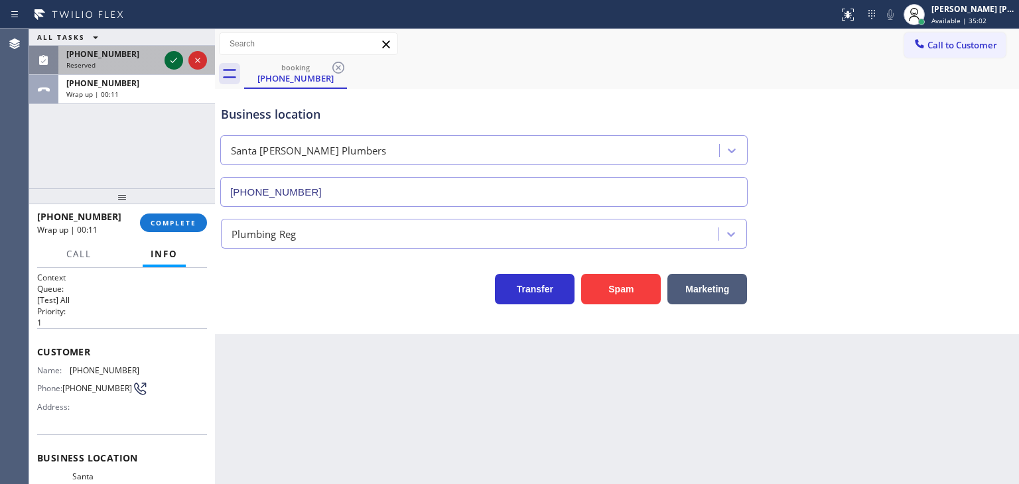
click at [171, 65] on icon at bounding box center [174, 60] width 16 height 16
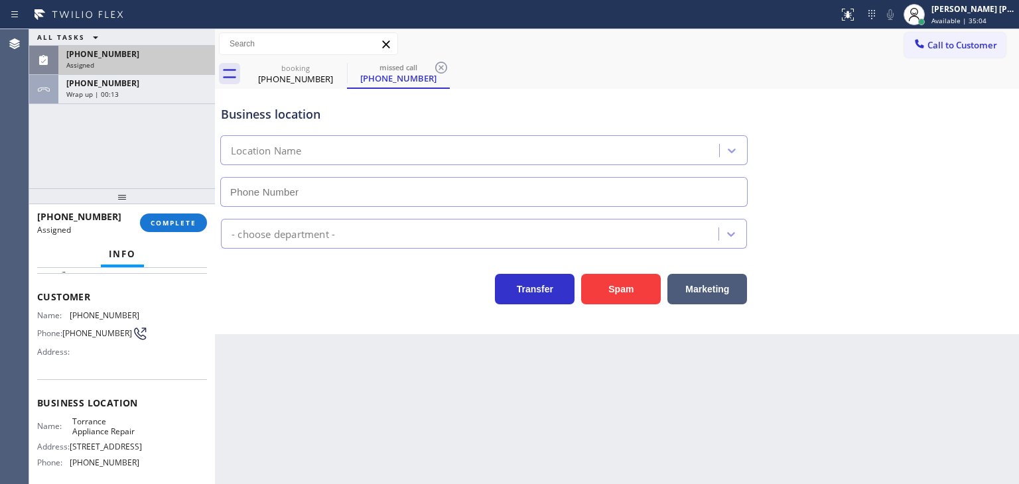
type input "[PHONE_NUMBER]"
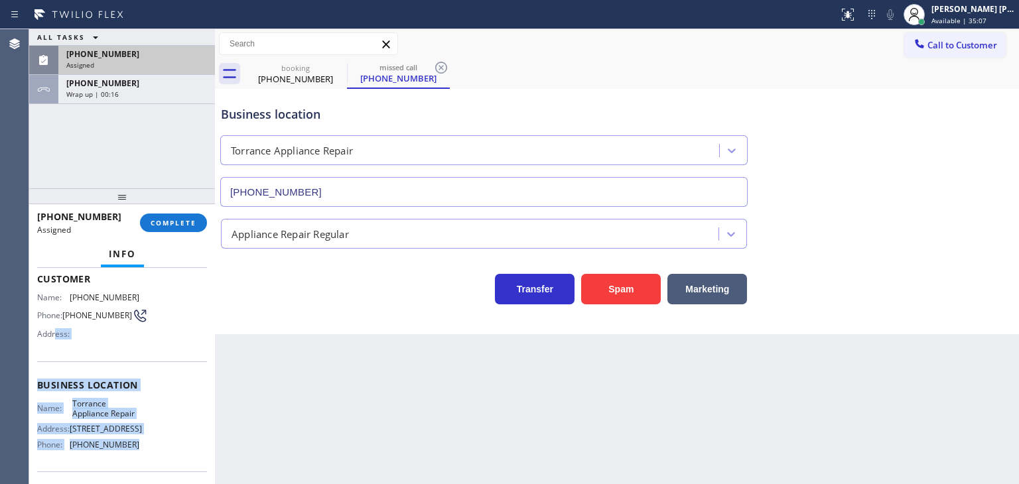
scroll to position [55, 0]
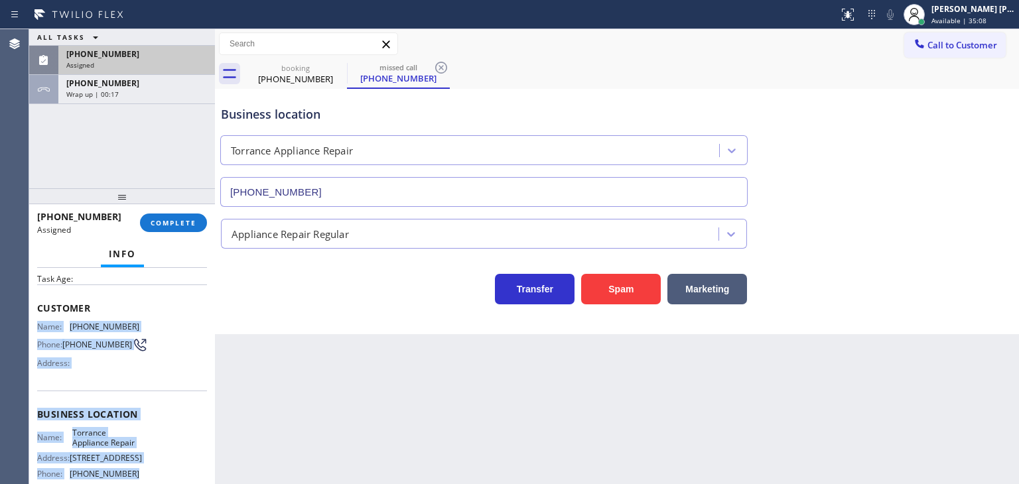
drag, startPoint x: 133, startPoint y: 412, endPoint x: 34, endPoint y: 326, distance: 130.2
click at [34, 326] on div "Context Queue: Appliance Repair Priority: 0 Task Age: Customer Name: [PHONE_NUM…" at bounding box center [122, 376] width 186 height 216
copy div "Name: [PHONE_NUMBER] Phone: [PHONE_NUMBER] Address: Business location Name: Tor…"
click at [162, 216] on button "COMPLETE" at bounding box center [173, 223] width 67 height 19
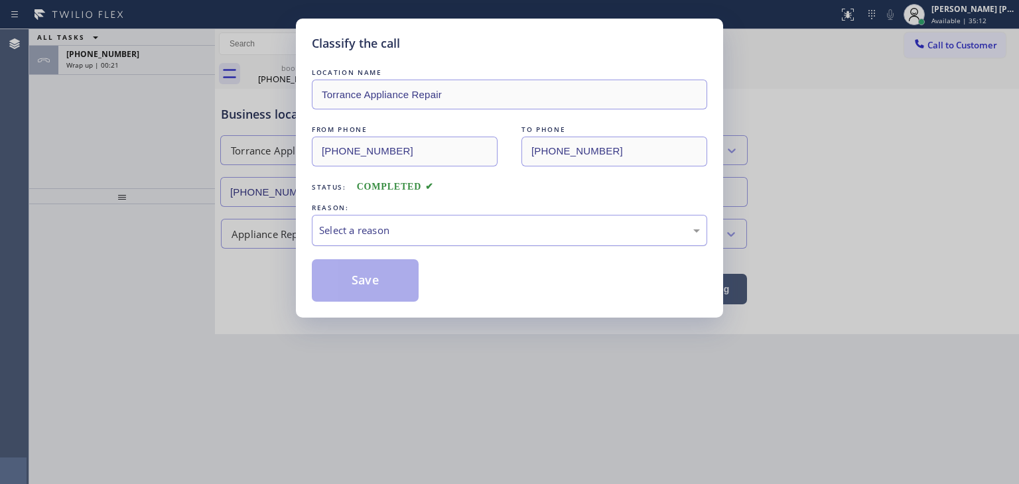
click at [407, 229] on div "Select a reason" at bounding box center [509, 230] width 381 height 15
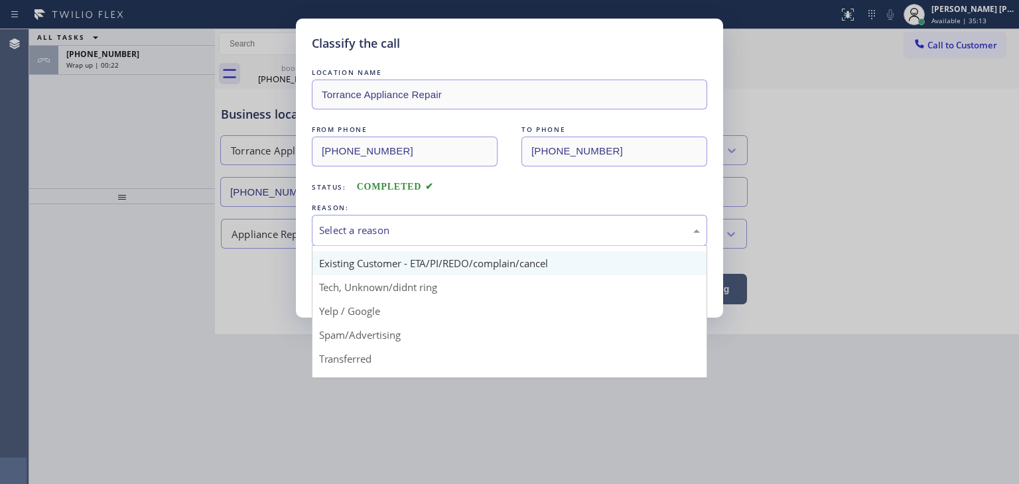
scroll to position [66, 0]
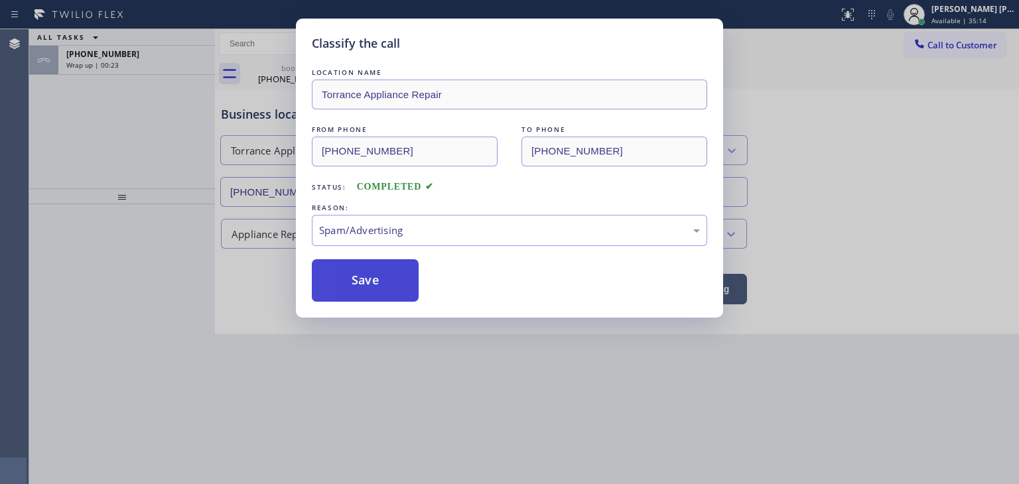
click at [390, 283] on button "Save" at bounding box center [365, 280] width 107 height 42
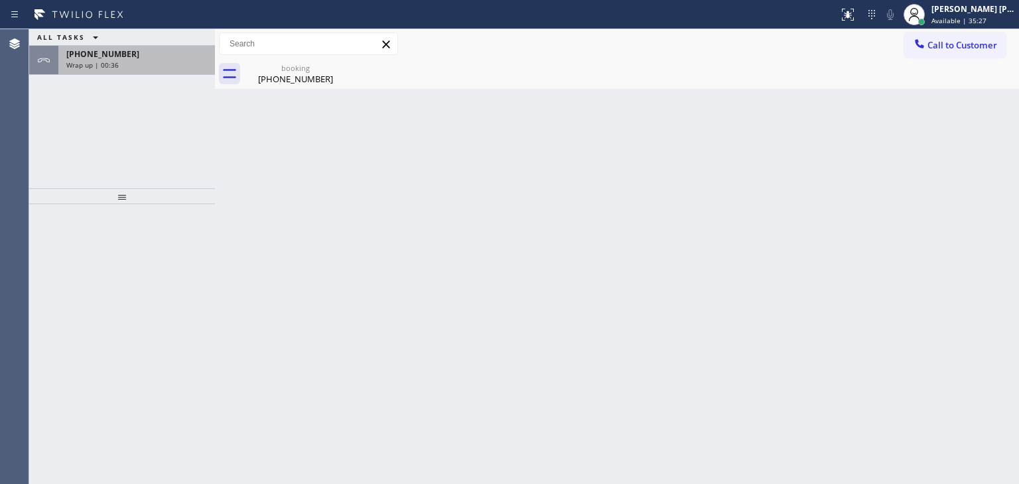
click at [117, 58] on span "[PHONE_NUMBER]" at bounding box center [102, 53] width 73 height 11
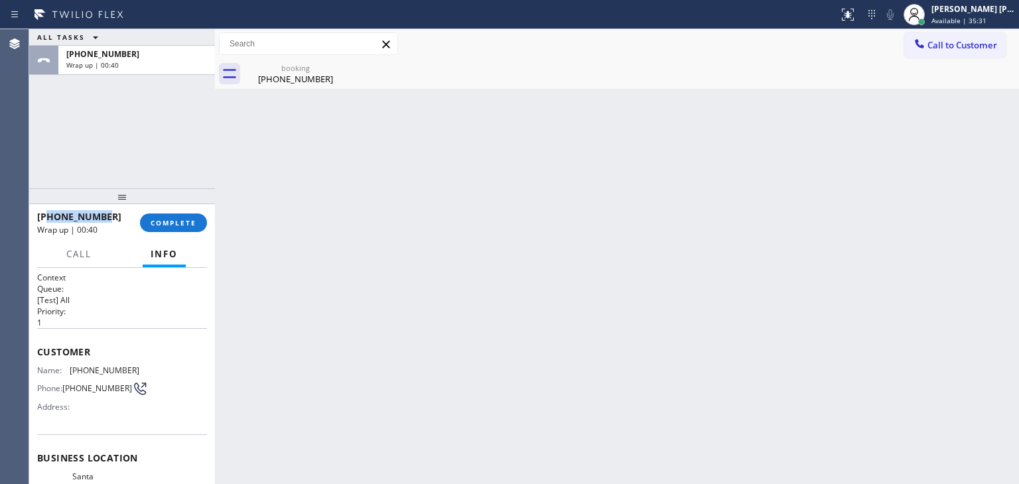
drag, startPoint x: 113, startPoint y: 218, endPoint x: 46, endPoint y: 215, distance: 66.4
click at [46, 215] on div "[PHONE_NUMBER]" at bounding box center [84, 216] width 94 height 13
copy span "7149253548"
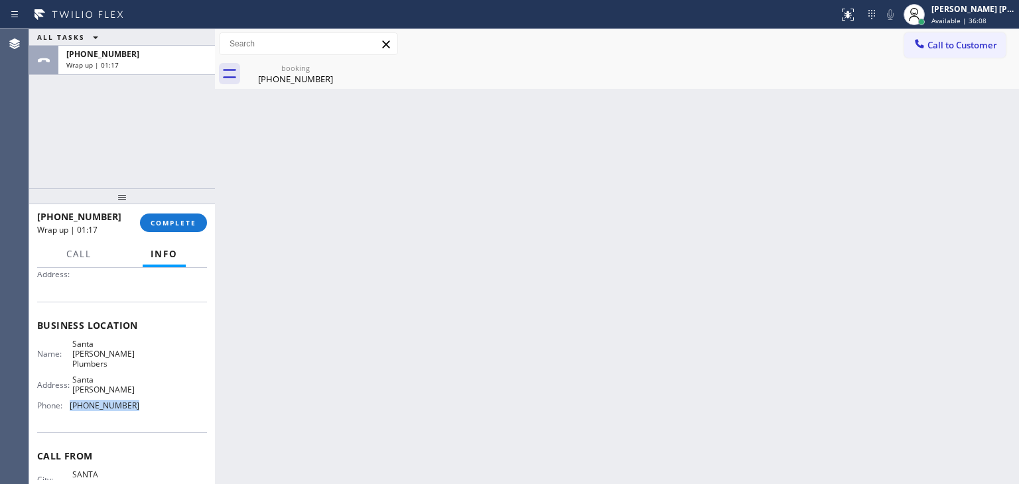
drag, startPoint x: 137, startPoint y: 388, endPoint x: 64, endPoint y: 391, distance: 73.0
click at [64, 391] on div "Name: Santa [PERSON_NAME] Plumbers Address: [GEOGRAPHIC_DATA][PERSON_NAME] Phon…" at bounding box center [122, 378] width 170 height 78
copy div "[PHONE_NUMBER]"
click at [197, 228] on button "COMPLETE" at bounding box center [173, 223] width 67 height 19
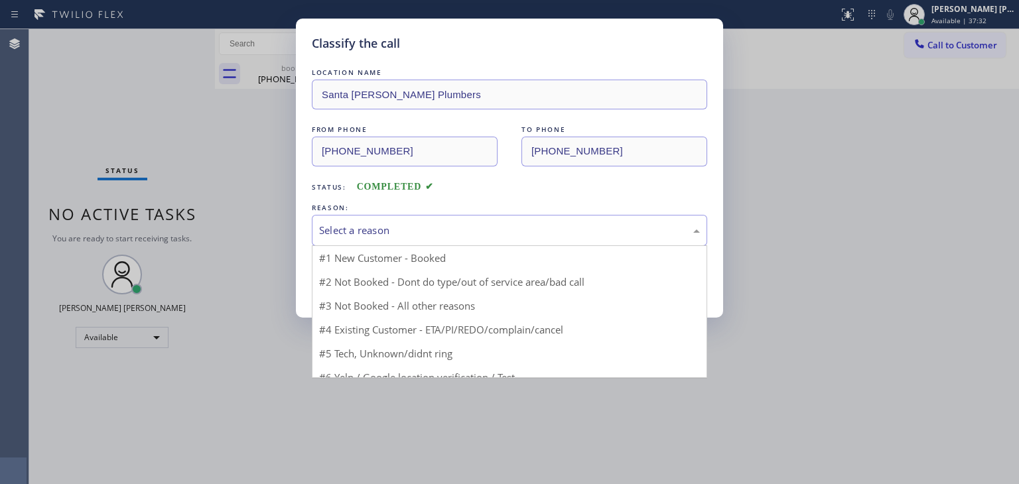
click at [335, 229] on div "Select a reason" at bounding box center [509, 230] width 381 height 15
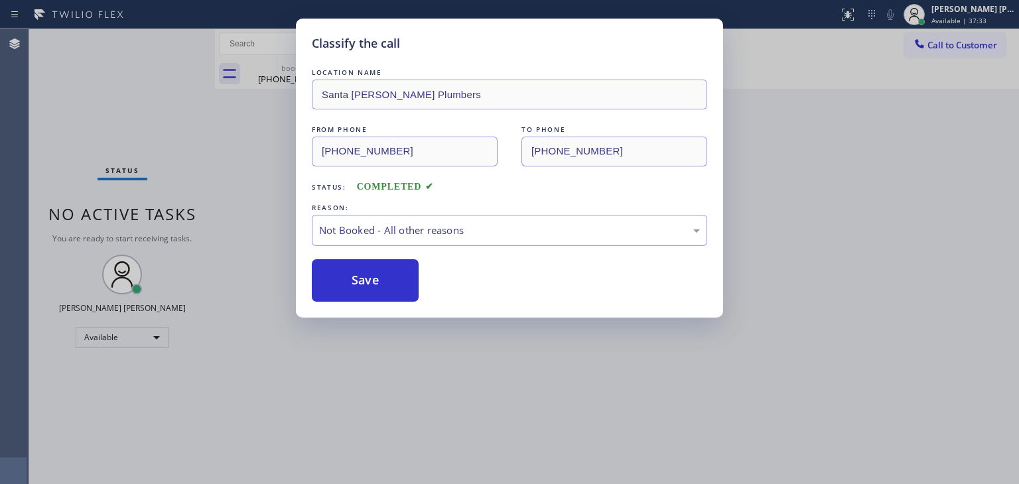
click at [366, 282] on button "Save" at bounding box center [365, 280] width 107 height 42
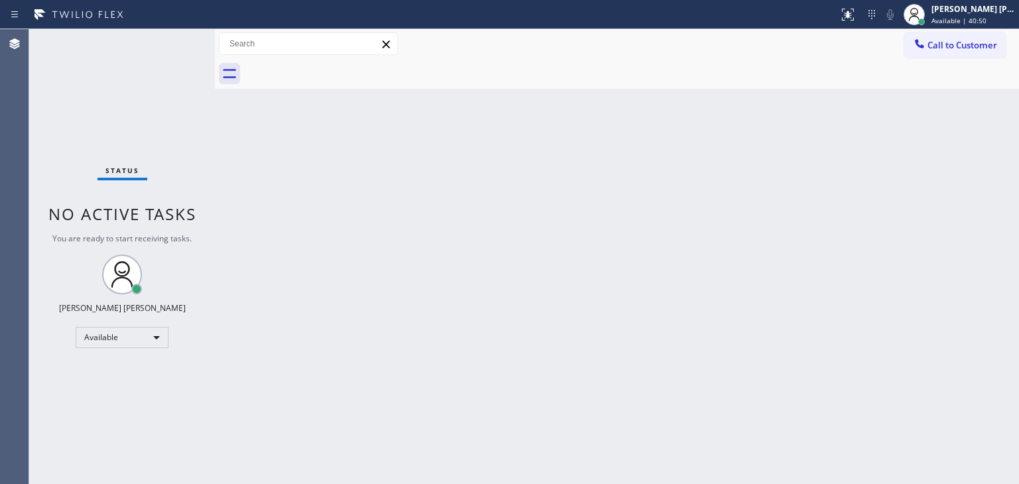
click at [117, 92] on div "Status No active tasks You are ready to start receiving tasks. [PERSON_NAME] [P…" at bounding box center [122, 256] width 186 height 455
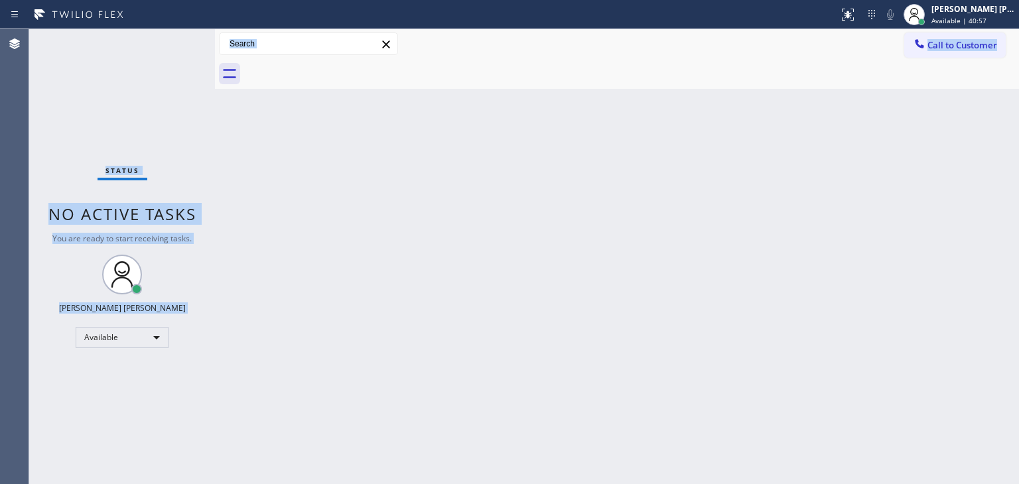
drag, startPoint x: 389, startPoint y: 159, endPoint x: 451, endPoint y: 200, distance: 74.3
click at [810, 189] on div "Back to Dashboard Change Sender ID Customers Technicians Select a contact Outbo…" at bounding box center [617, 256] width 804 height 455
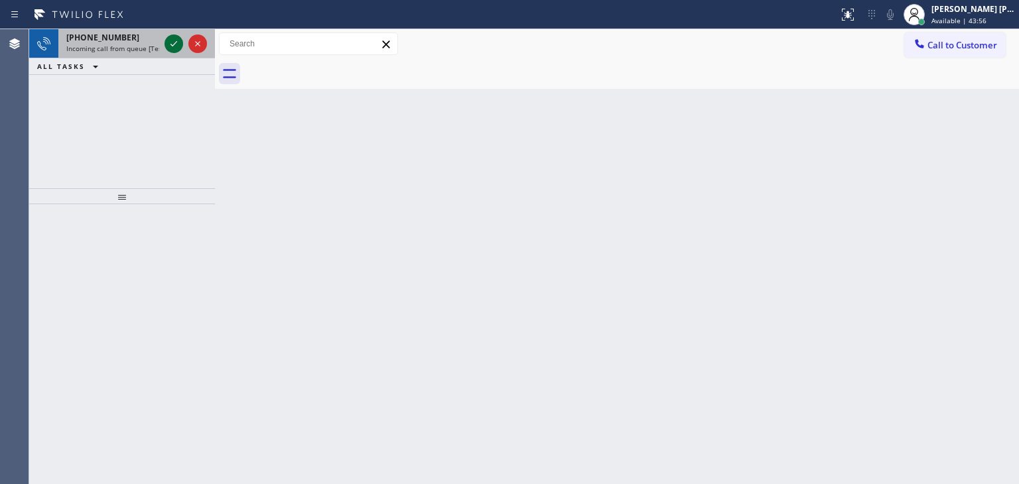
click at [172, 40] on icon at bounding box center [174, 44] width 16 height 16
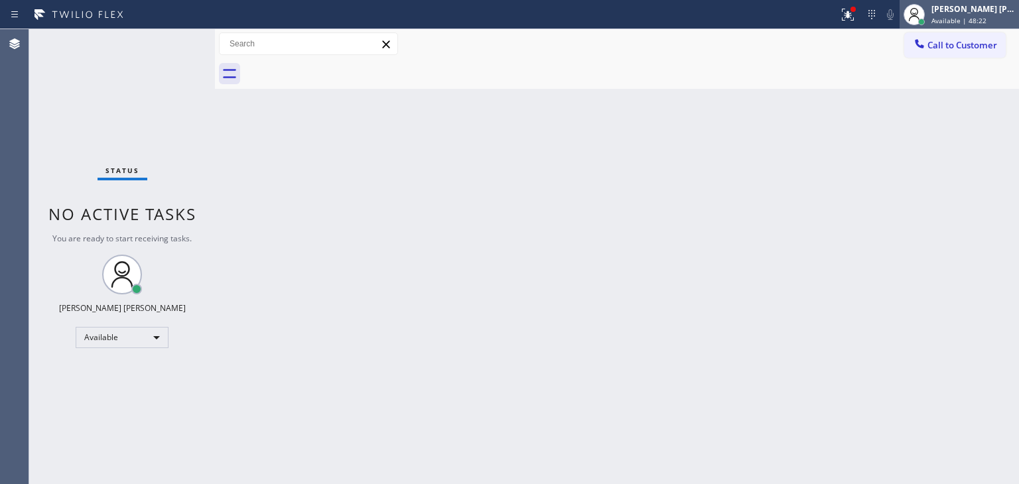
click at [982, 20] on span "Available | 48:22" at bounding box center [958, 20] width 55 height 9
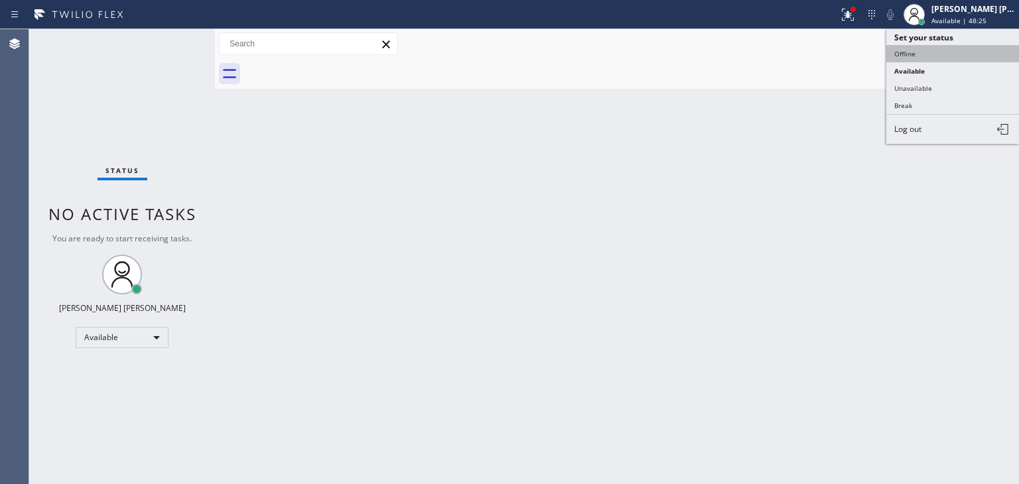
click at [958, 54] on button "Offline" at bounding box center [952, 53] width 133 height 17
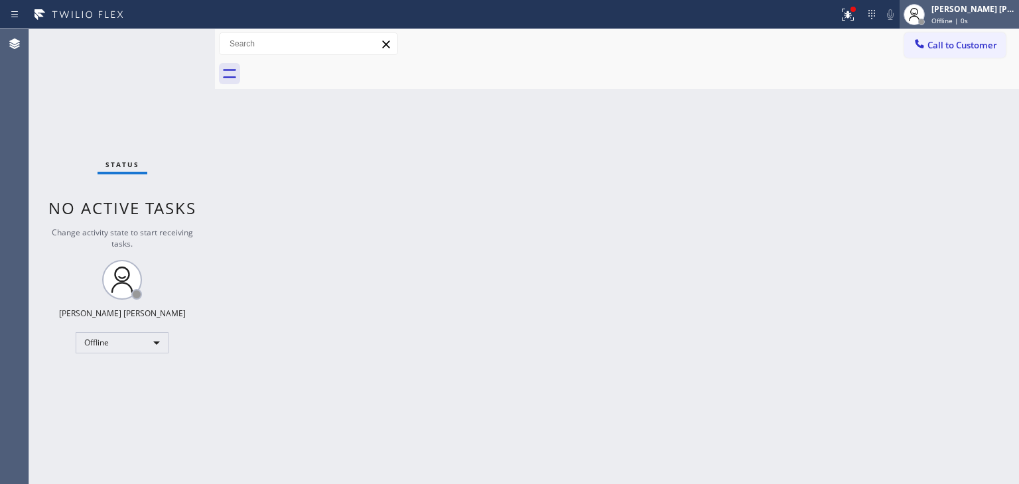
click at [968, 20] on span "Offline | 0s" at bounding box center [949, 20] width 36 height 9
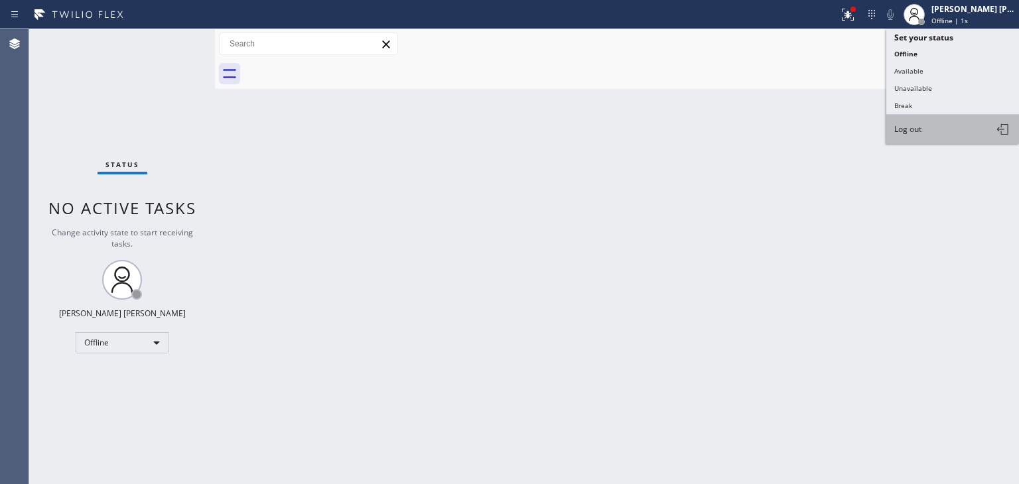
click at [928, 129] on button "Log out" at bounding box center [952, 129] width 133 height 29
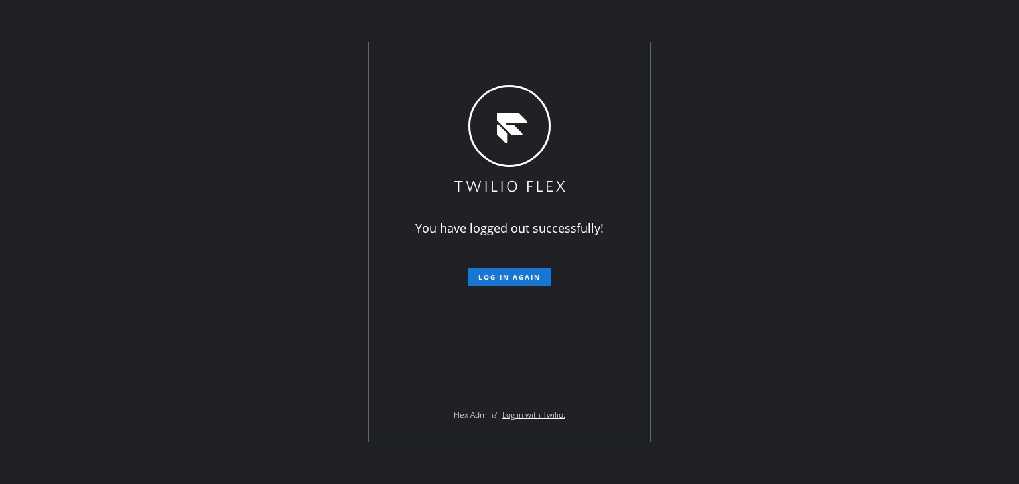
click at [111, 187] on div "You have logged out successfully! Log in again Flex Admin? Log in with Twilio." at bounding box center [509, 242] width 1019 height 484
